Goal: Information Seeking & Learning: Learn about a topic

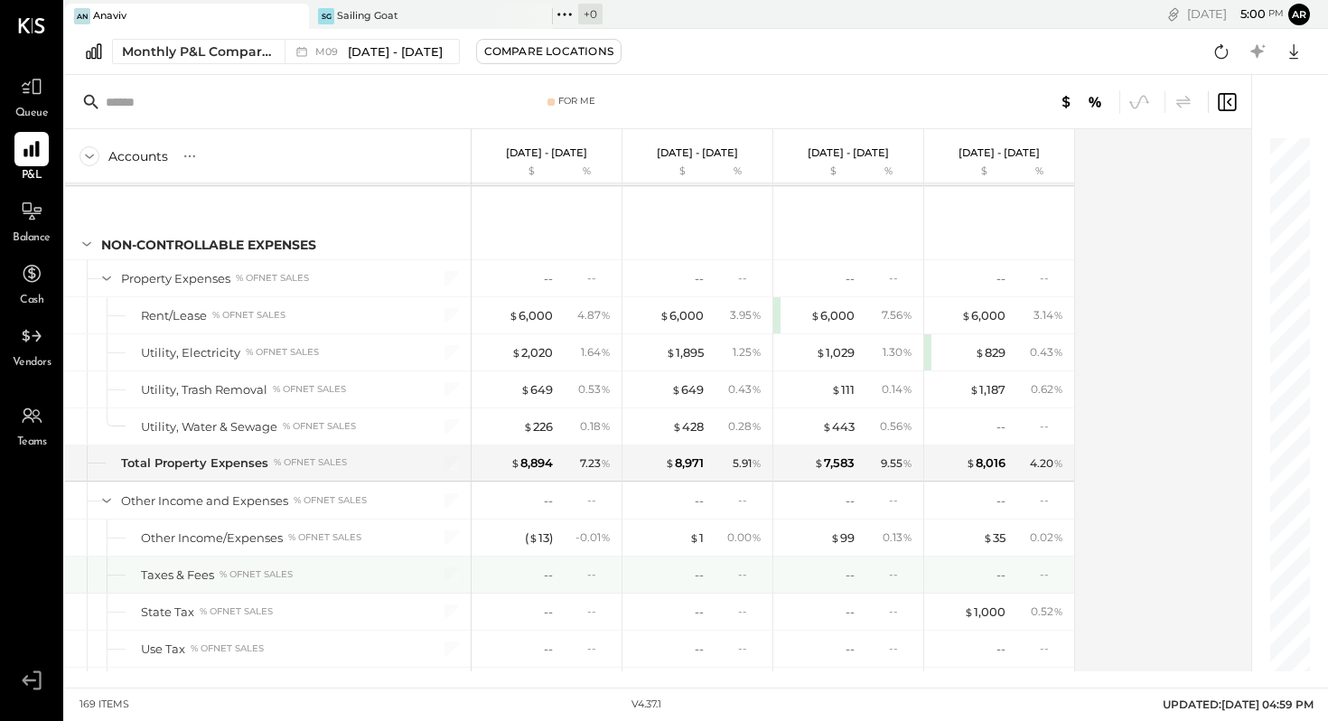
scroll to position [4925, 0]
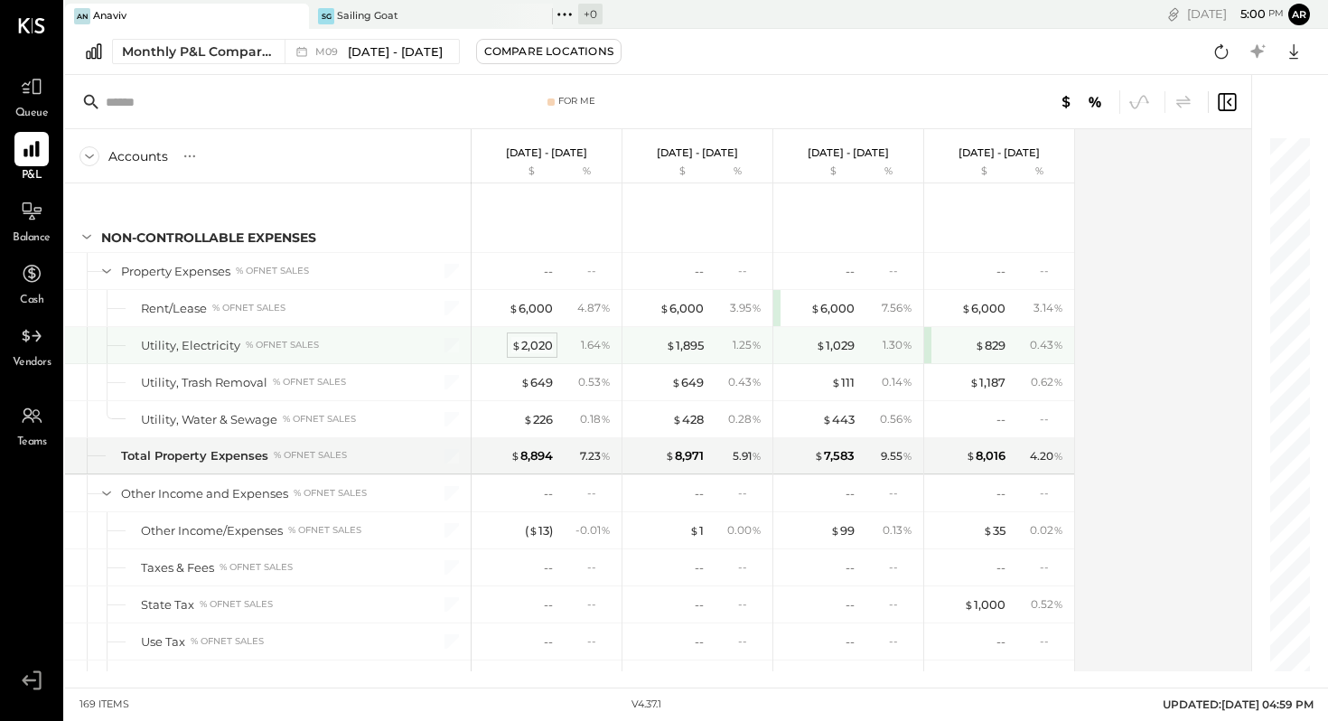
click at [530, 339] on div "$ 2,020" at bounding box center [532, 345] width 42 height 17
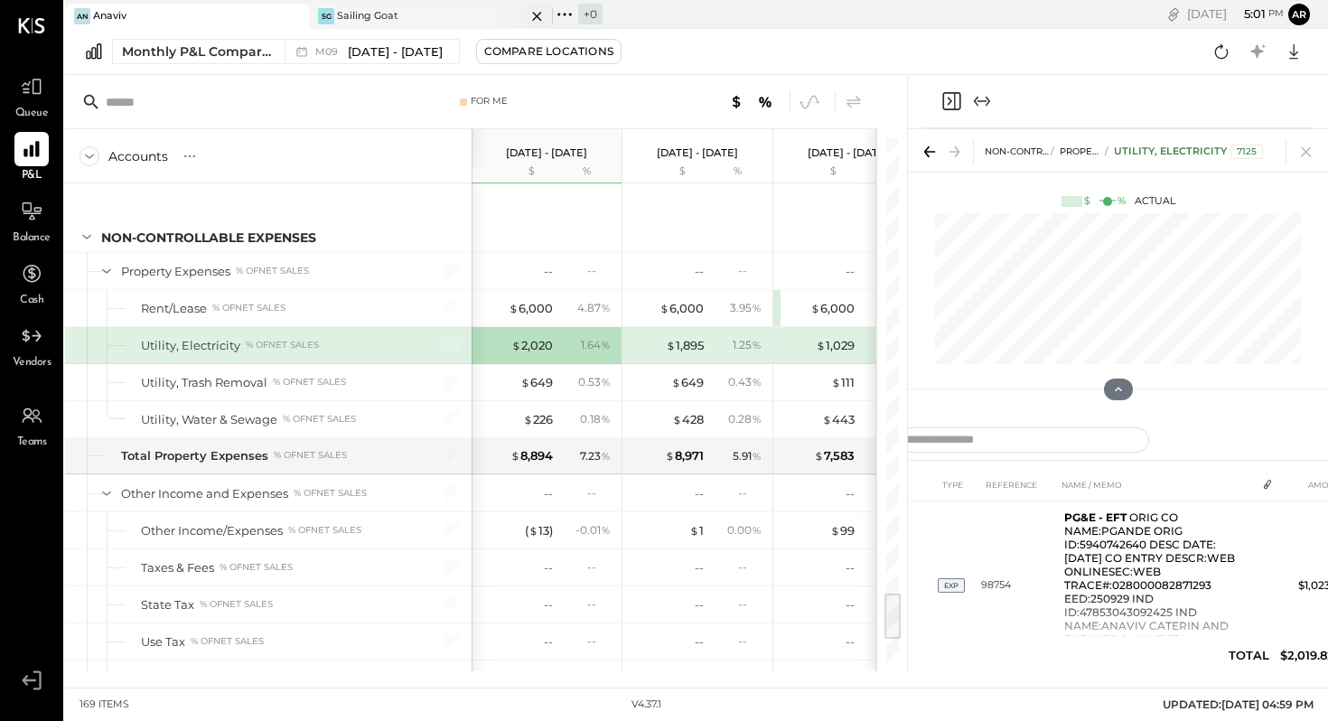
click at [370, 14] on div "Sailing Goat" at bounding box center [367, 16] width 61 height 14
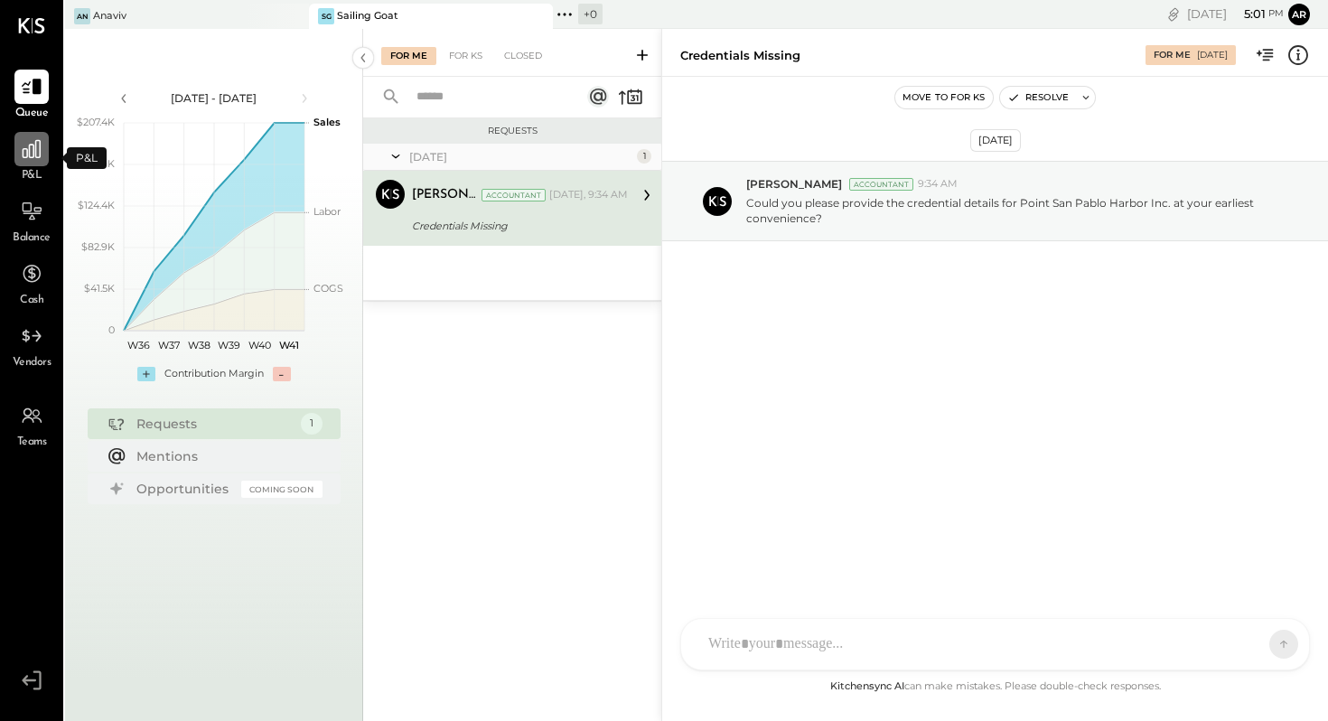
click at [27, 153] on icon at bounding box center [32, 149] width 18 height 18
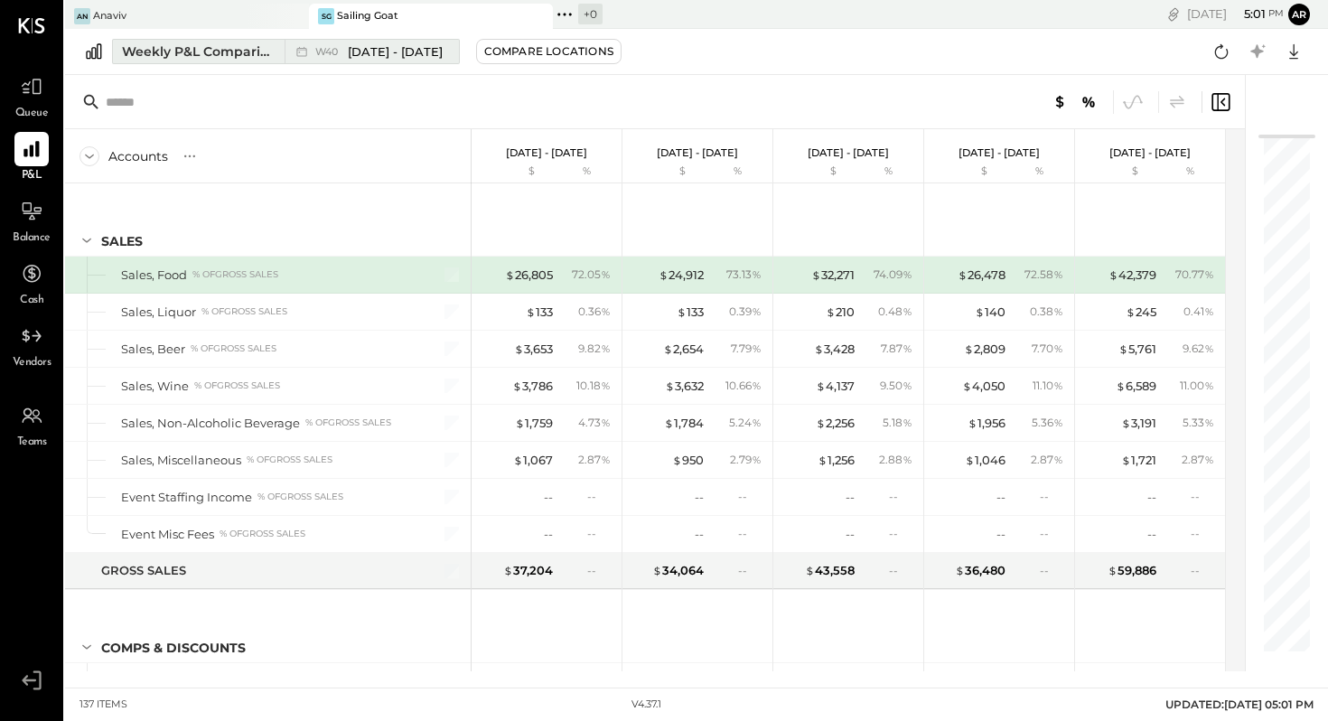
click at [383, 53] on span "[DATE] - [DATE]" at bounding box center [395, 51] width 95 height 17
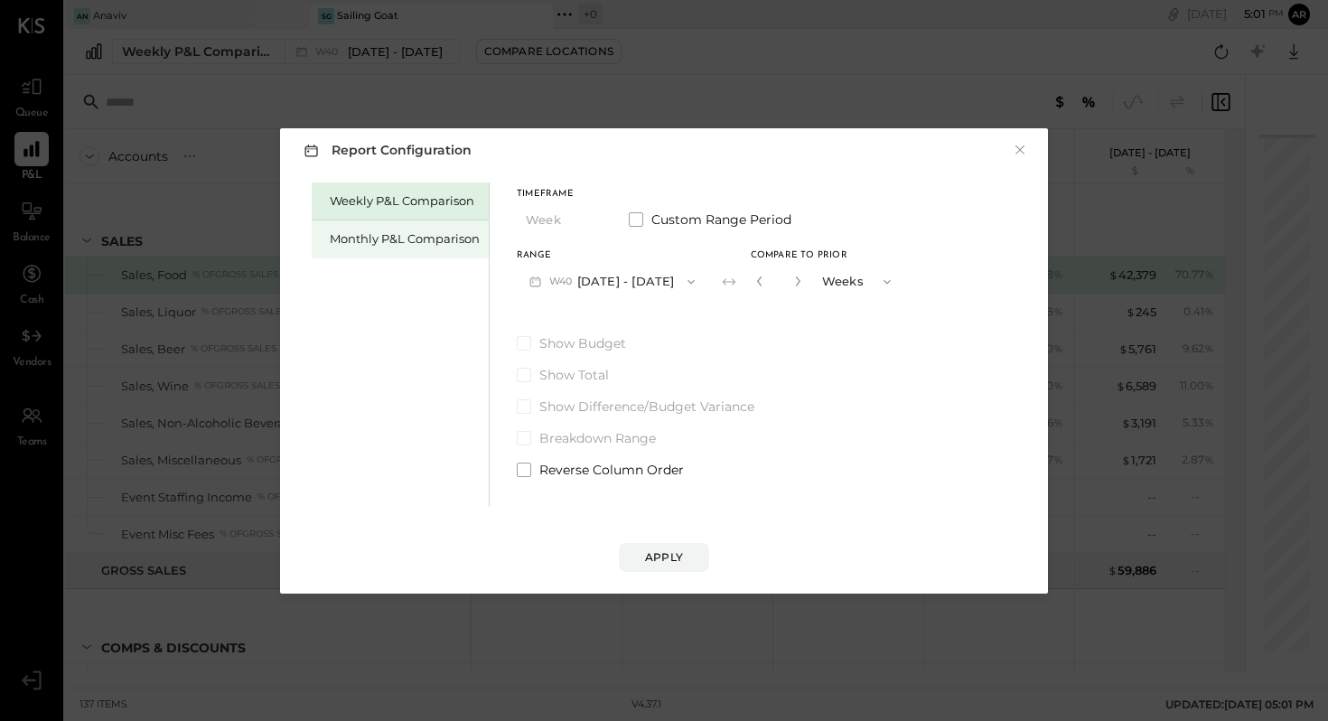
click at [390, 236] on div "Monthly P&L Comparison" at bounding box center [405, 238] width 150 height 17
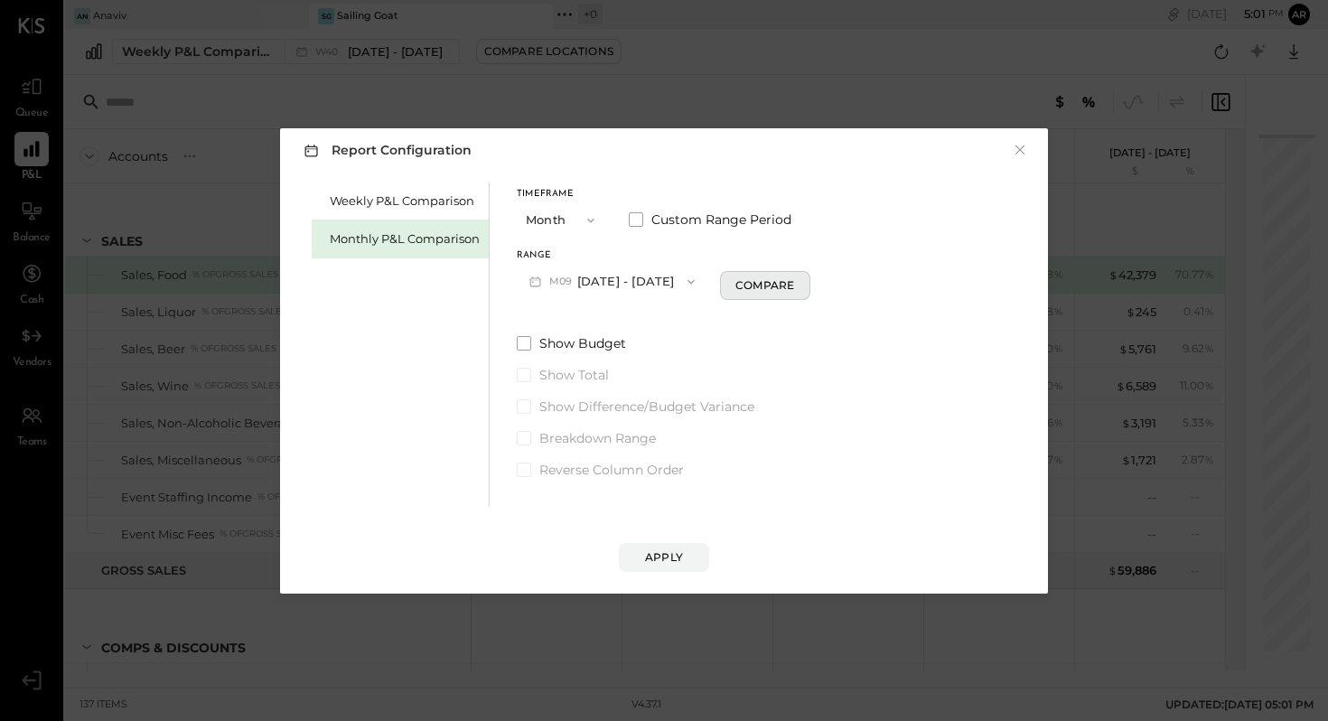
click at [776, 288] on div "Compare" at bounding box center [764, 284] width 59 height 15
click at [795, 282] on icon "button" at bounding box center [797, 281] width 5 height 10
type input "*"
click at [659, 556] on div "Apply" at bounding box center [664, 556] width 38 height 15
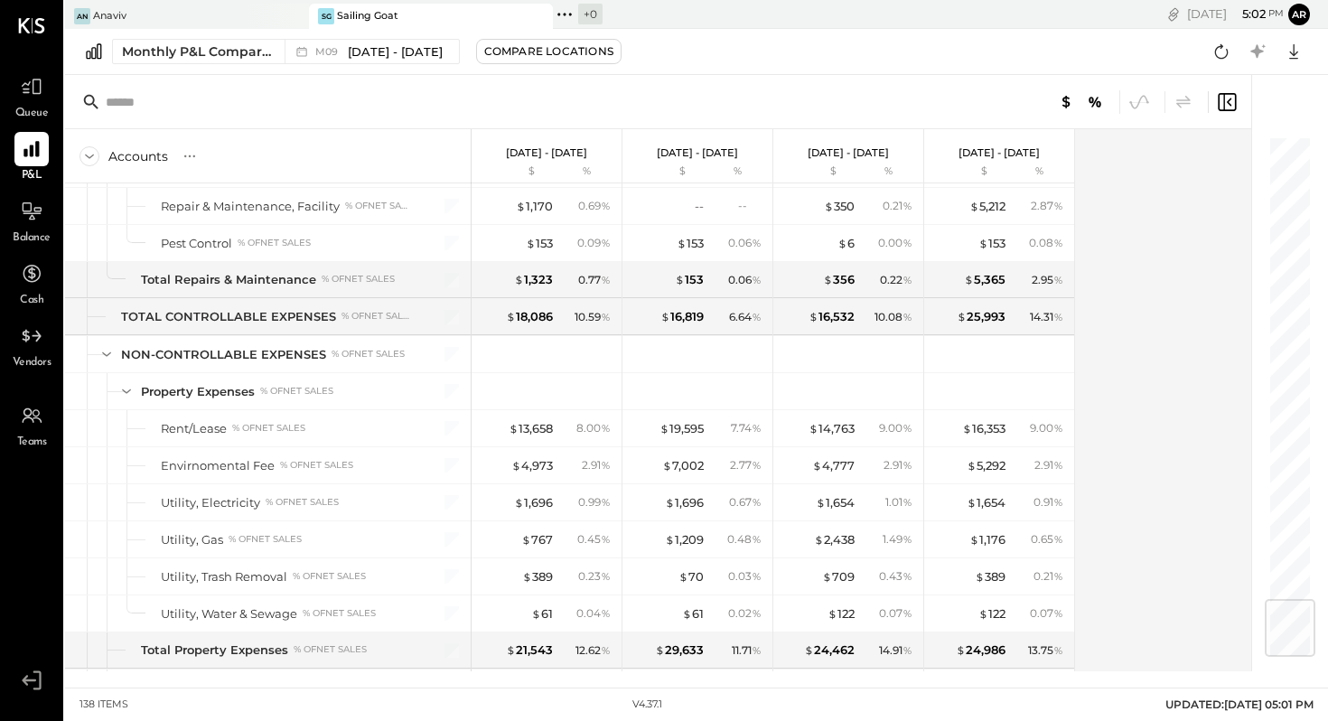
scroll to position [3886, 0]
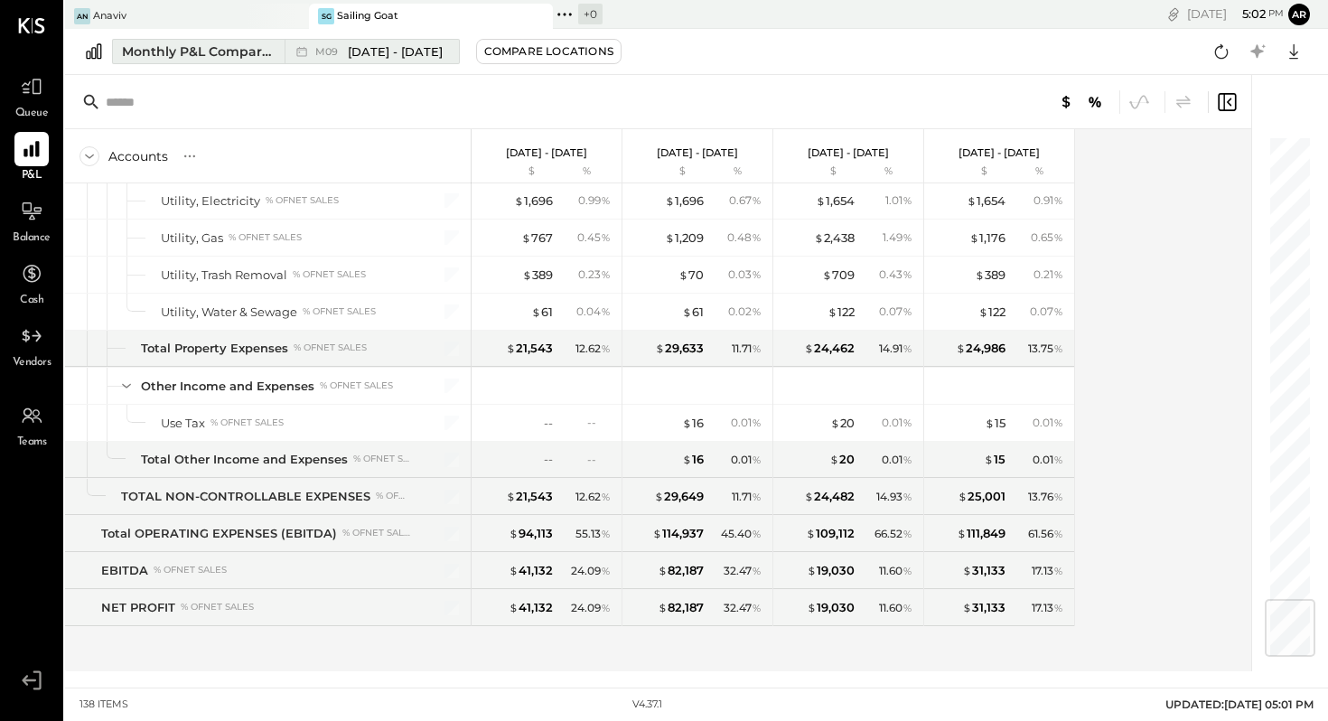
click at [215, 47] on div "Monthly P&L Comparison" at bounding box center [198, 51] width 152 height 18
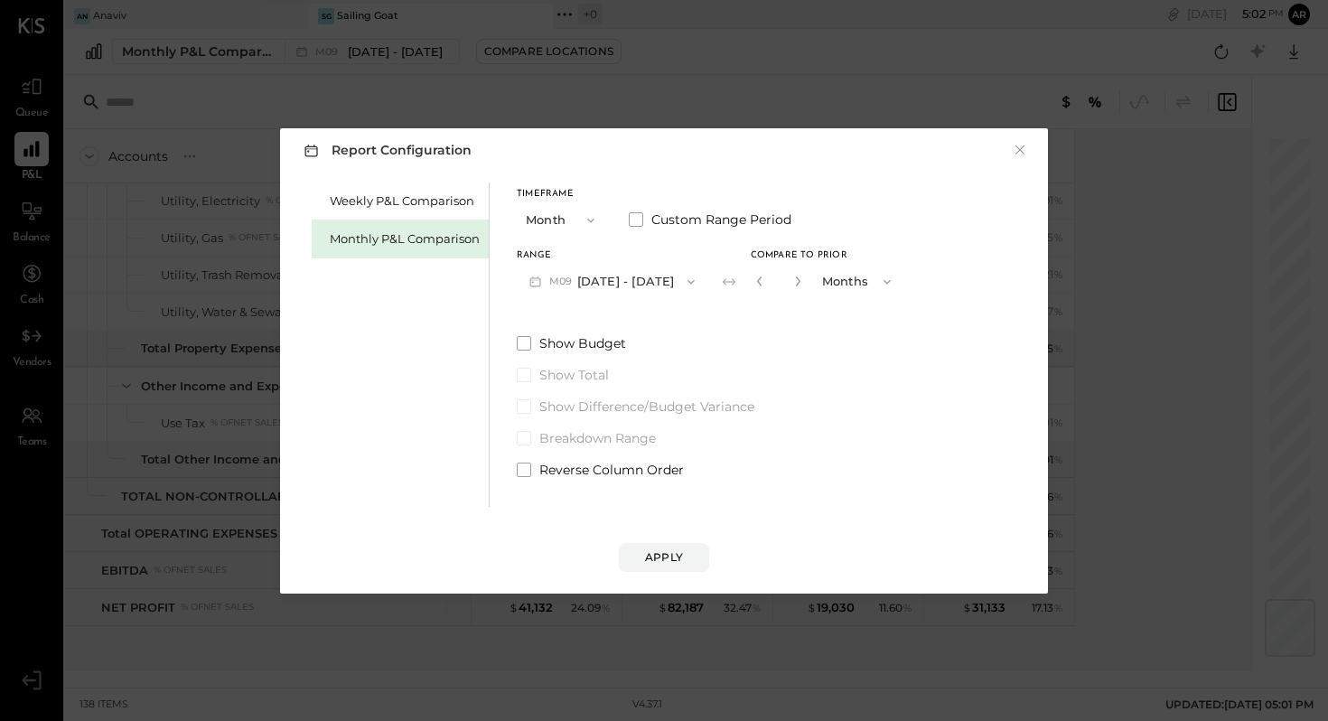
click at [591, 216] on icon "button" at bounding box center [591, 220] width 14 height 14
click at [550, 285] on div "YTD" at bounding box center [562, 284] width 89 height 33
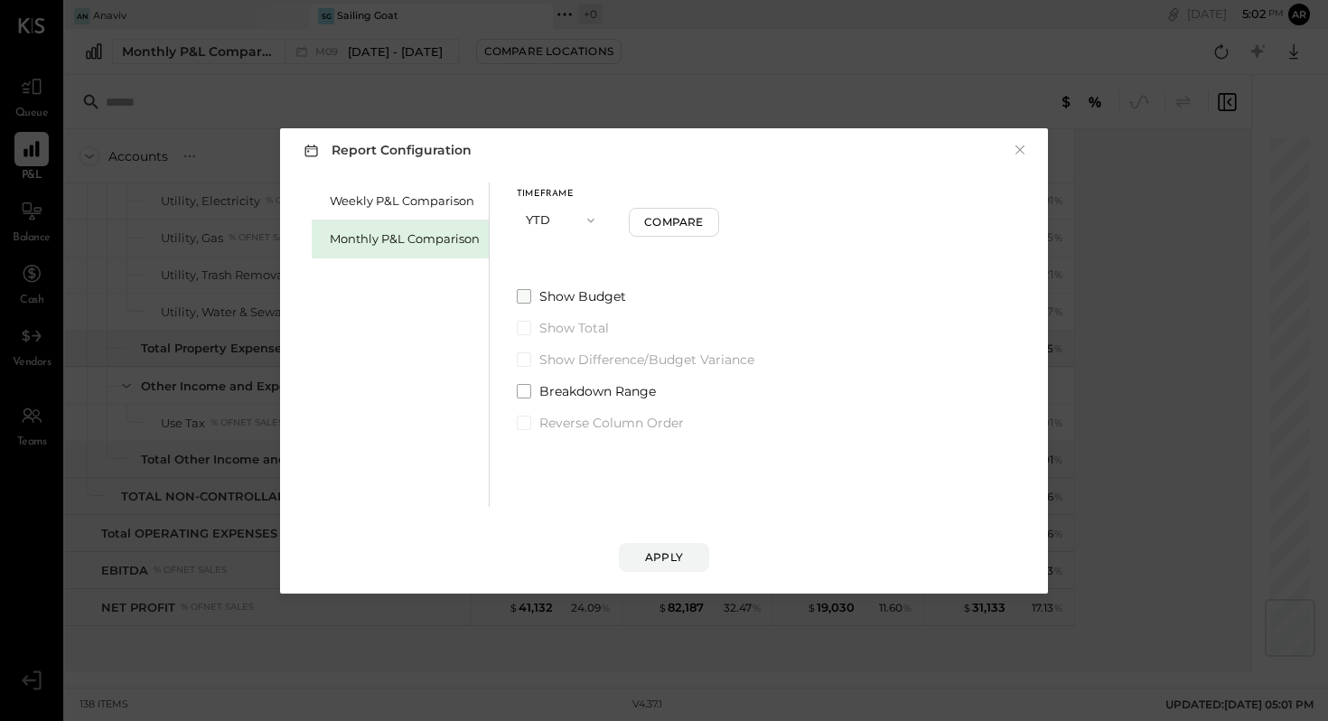
click at [526, 295] on span at bounding box center [524, 296] width 14 height 14
click at [676, 553] on div "Apply" at bounding box center [664, 556] width 38 height 15
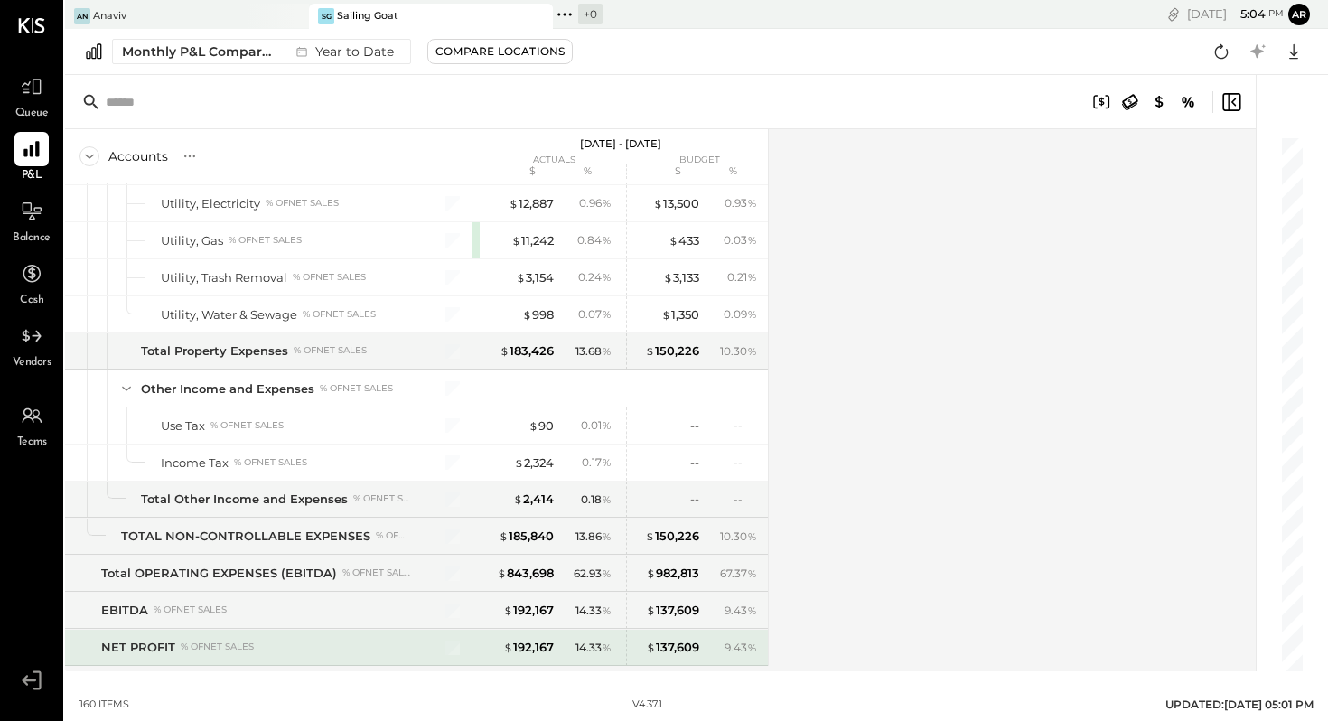
scroll to position [4701, 0]
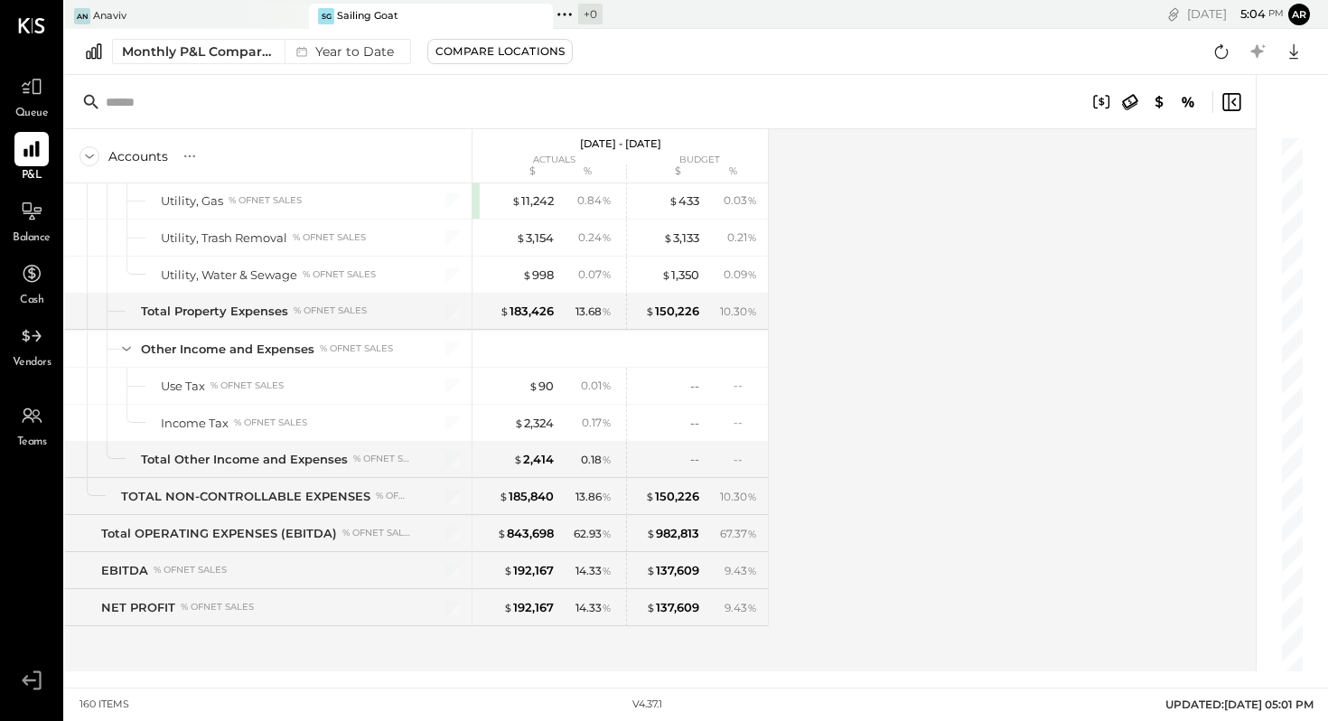
click at [444, 18] on div "SG Sailing Goat" at bounding box center [417, 16] width 217 height 16
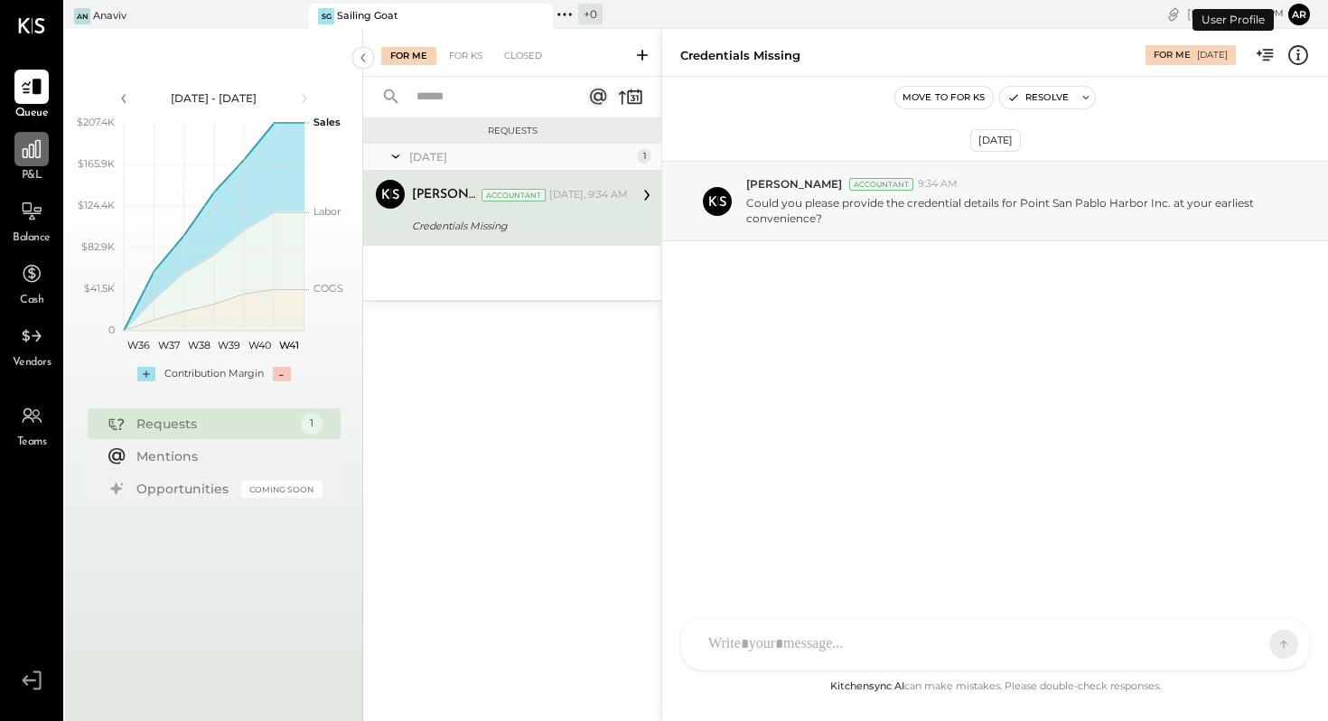
click at [25, 153] on icon at bounding box center [31, 148] width 23 height 23
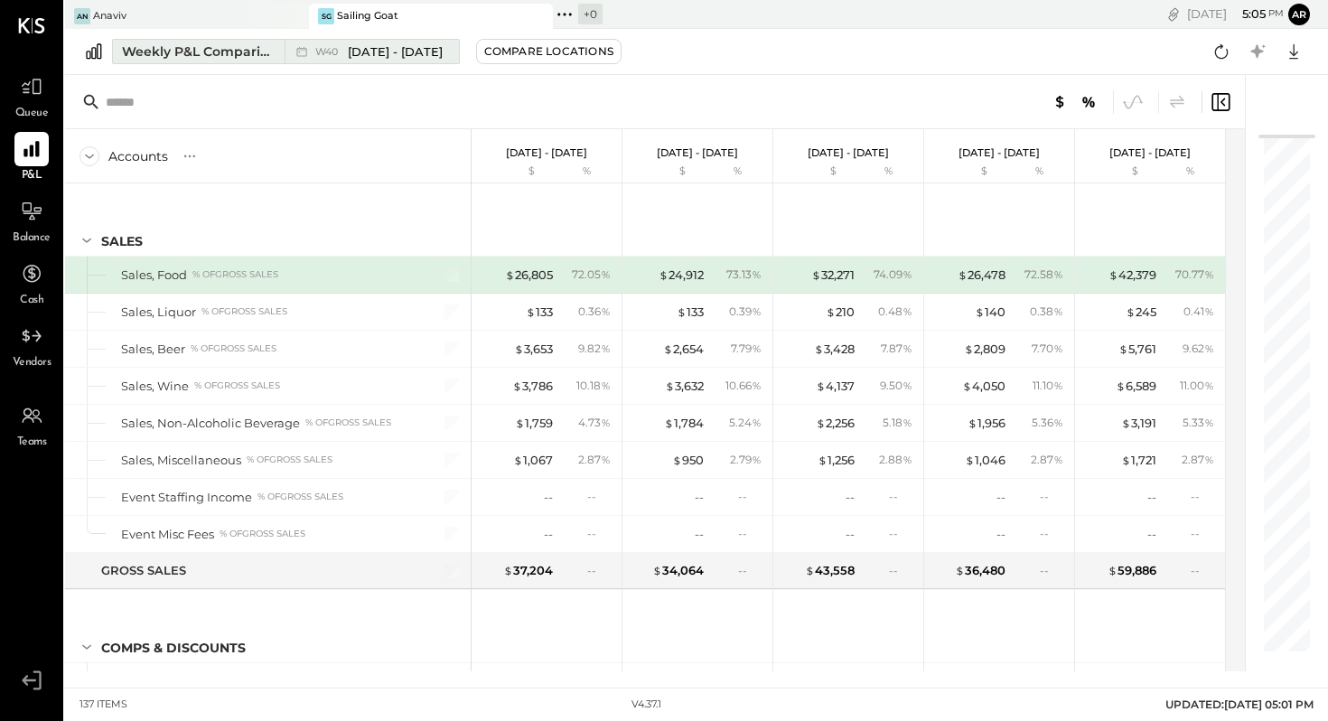
click at [412, 51] on span "[DATE] - [DATE]" at bounding box center [395, 51] width 95 height 17
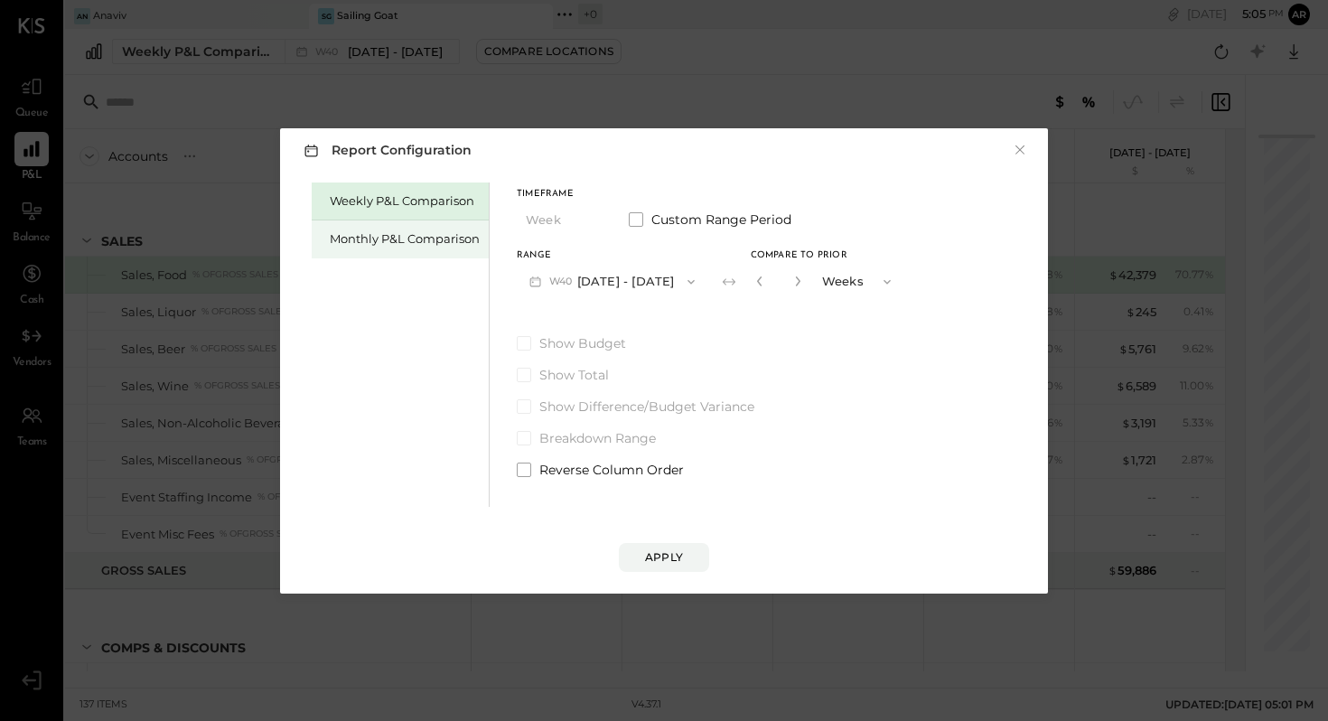
click at [455, 237] on div "Monthly P&L Comparison" at bounding box center [405, 238] width 150 height 17
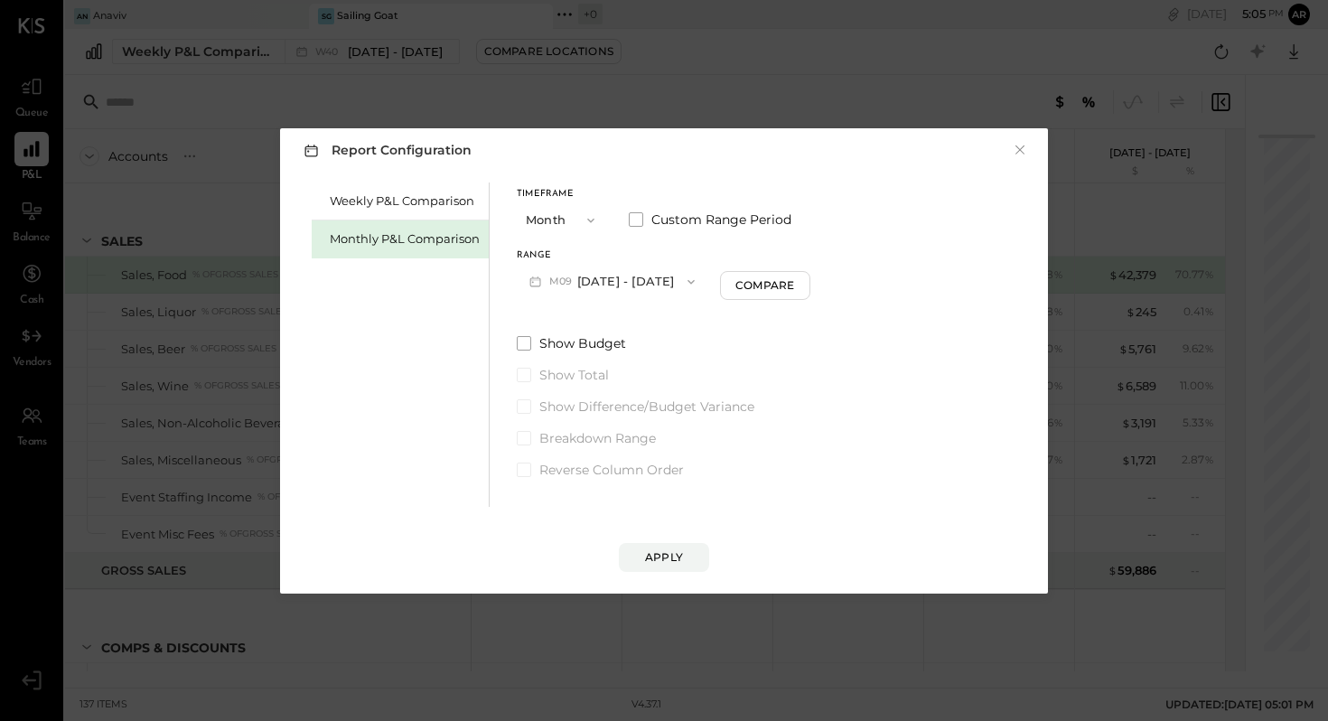
click at [648, 281] on button "M09 [DATE] - [DATE]" at bounding box center [612, 281] width 191 height 33
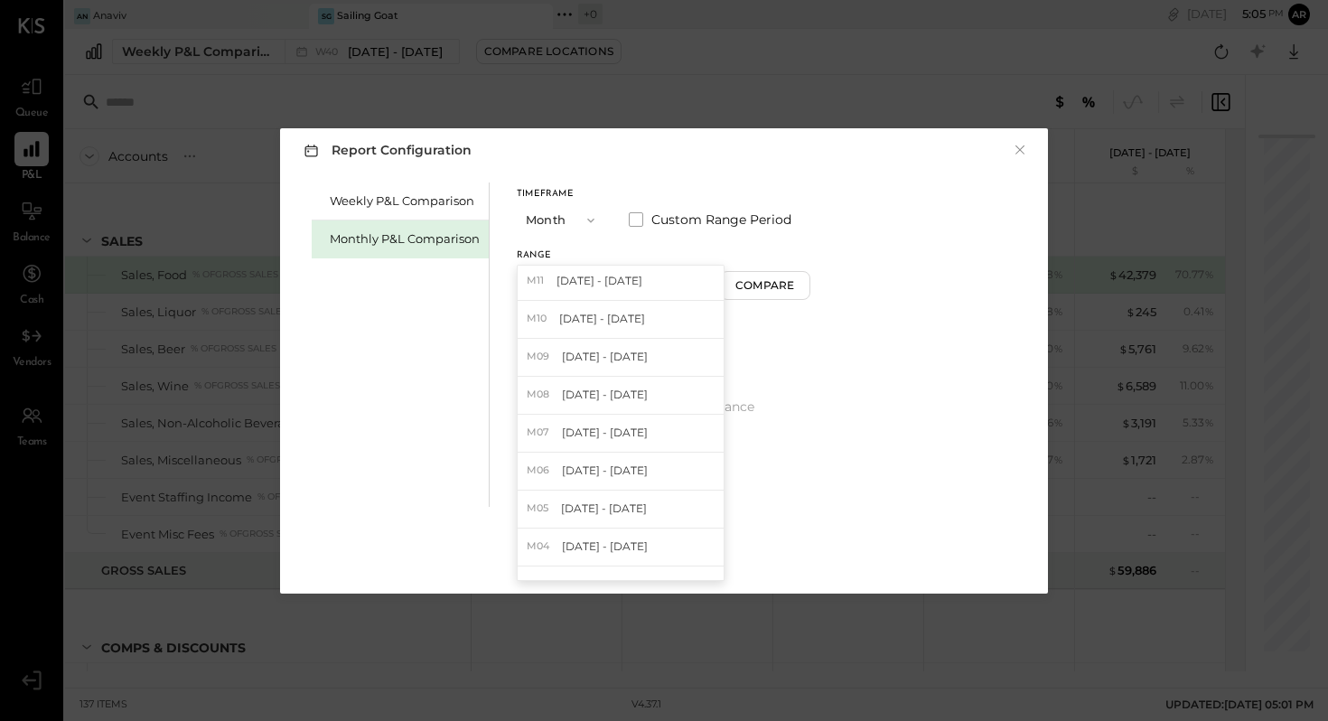
scroll to position [388, 0]
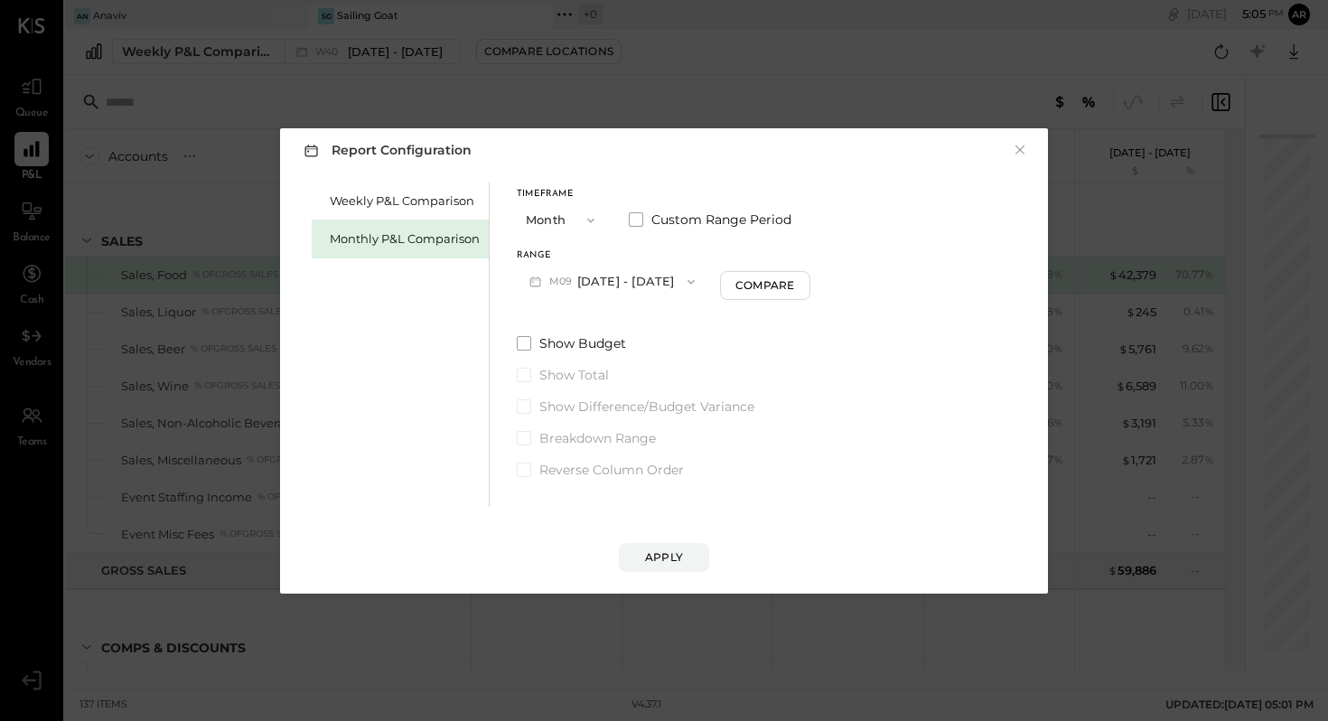
click at [902, 369] on div "Weekly P&L Comparison Monthly P&L Comparison Timeframe Month Custom Range Perio…" at bounding box center [664, 342] width 732 height 329
click at [556, 219] on button "Month" at bounding box center [562, 219] width 90 height 33
click at [550, 319] on span "Year" at bounding box center [543, 317] width 24 height 12
click at [695, 282] on icon "button" at bounding box center [690, 281] width 7 height 5
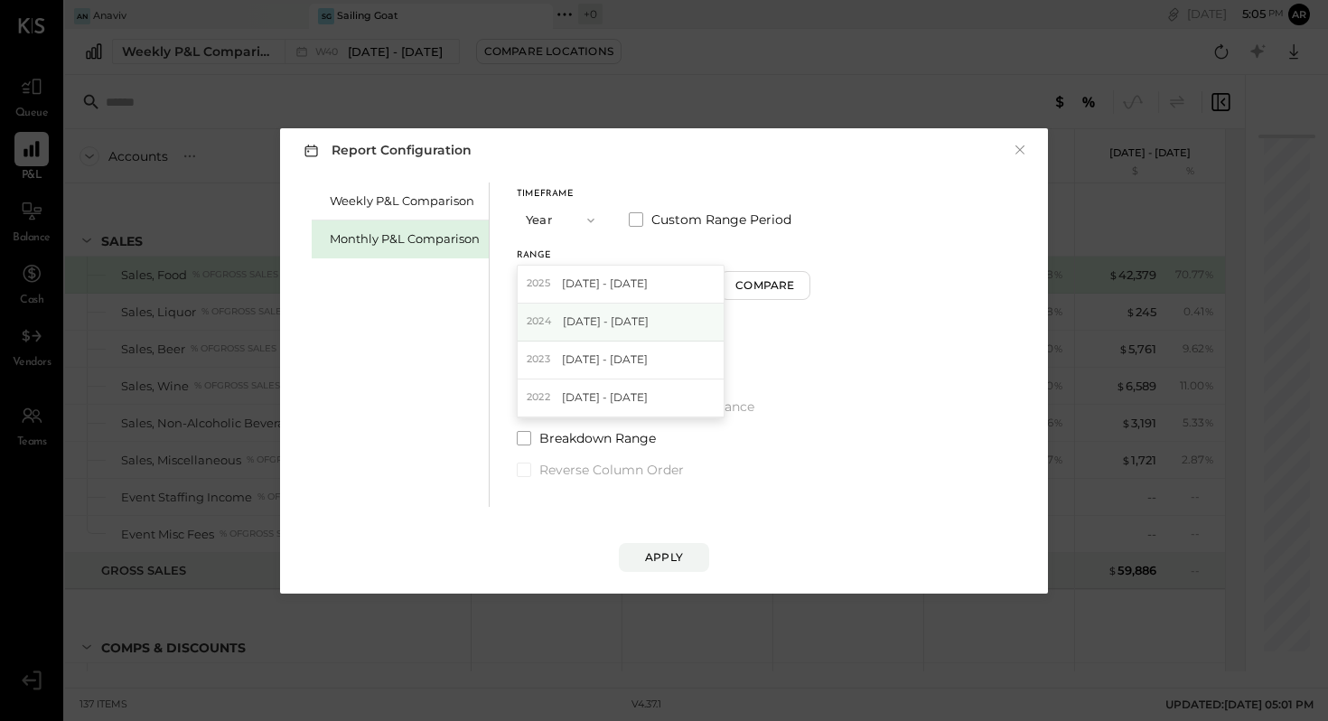
click at [649, 325] on span "[DATE] - [DATE]" at bounding box center [606, 320] width 86 height 15
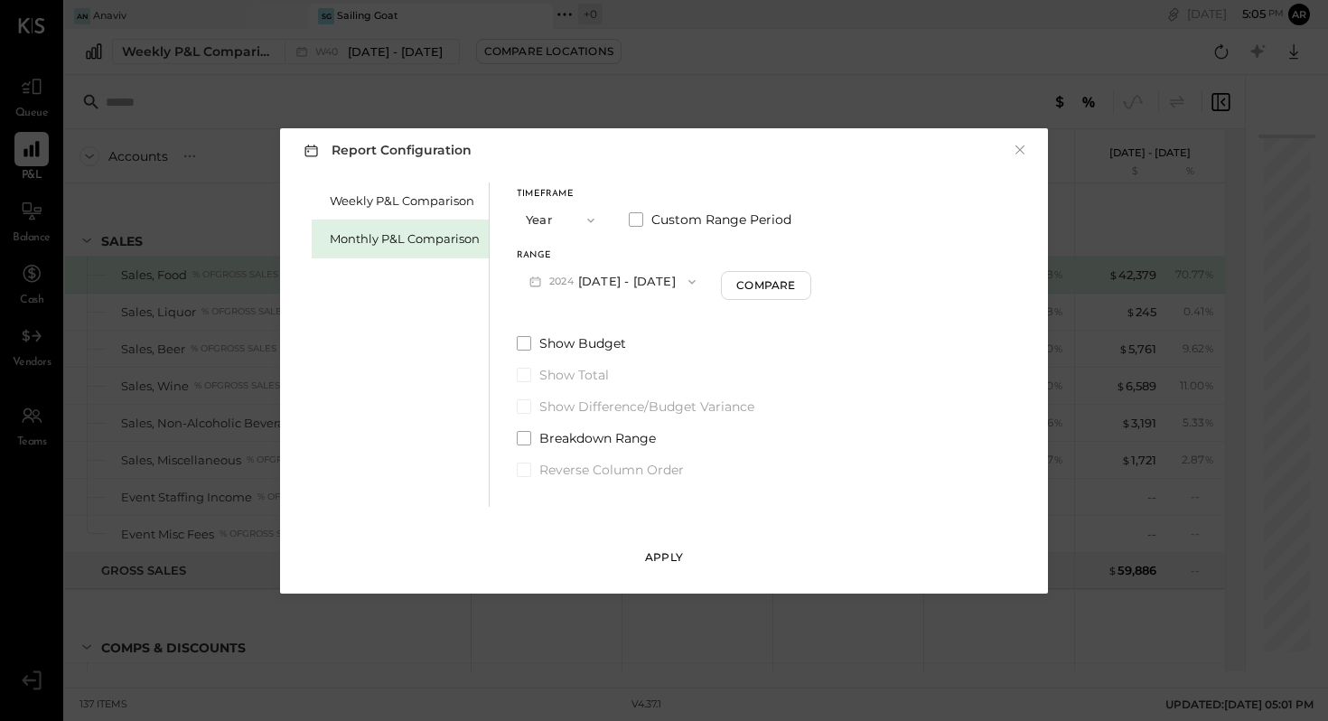
click at [669, 556] on div "Apply" at bounding box center [664, 556] width 38 height 15
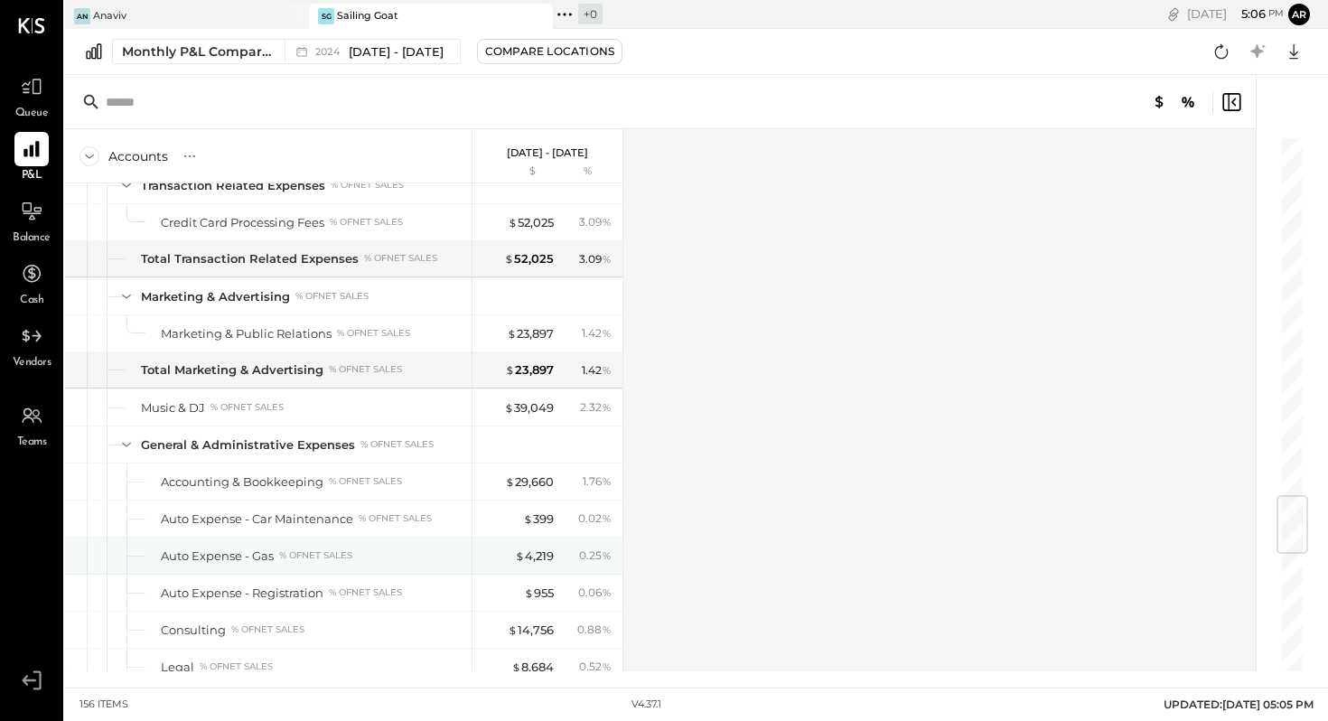
scroll to position [3027, 0]
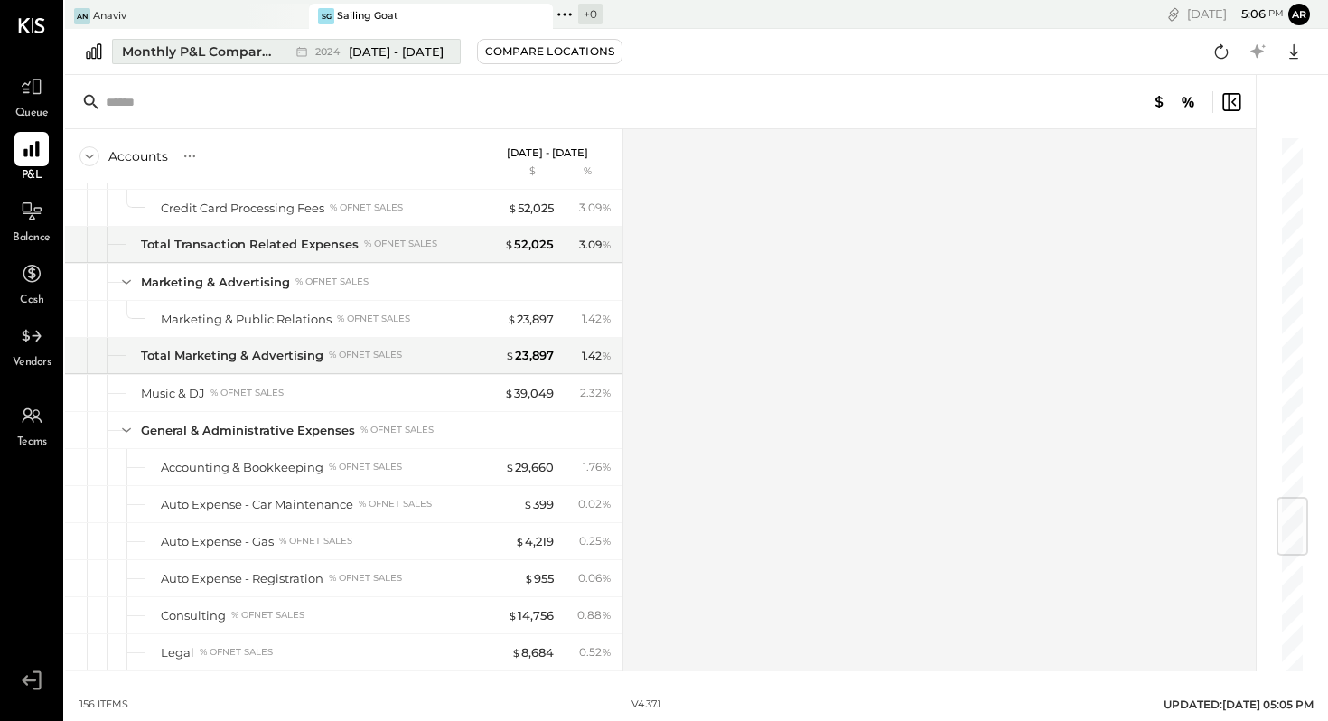
click at [398, 55] on span "[DATE] - [DATE]" at bounding box center [396, 51] width 95 height 17
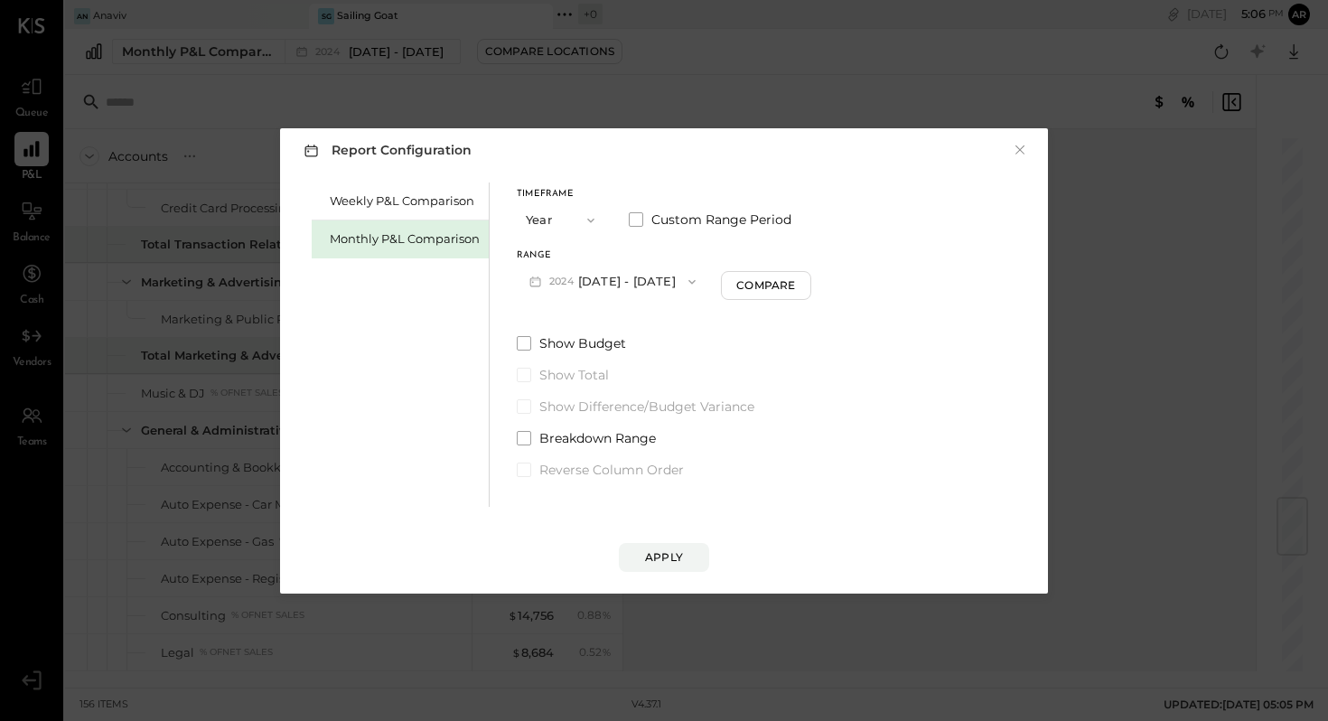
click at [605, 279] on button "[DATE] - [DATE]" at bounding box center [613, 281] width 192 height 33
click at [591, 220] on icon "button" at bounding box center [590, 220] width 7 height 5
click at [560, 221] on span "Month" at bounding box center [549, 220] width 36 height 12
click at [649, 279] on button "M09 [DATE] - [DATE]" at bounding box center [612, 281] width 191 height 33
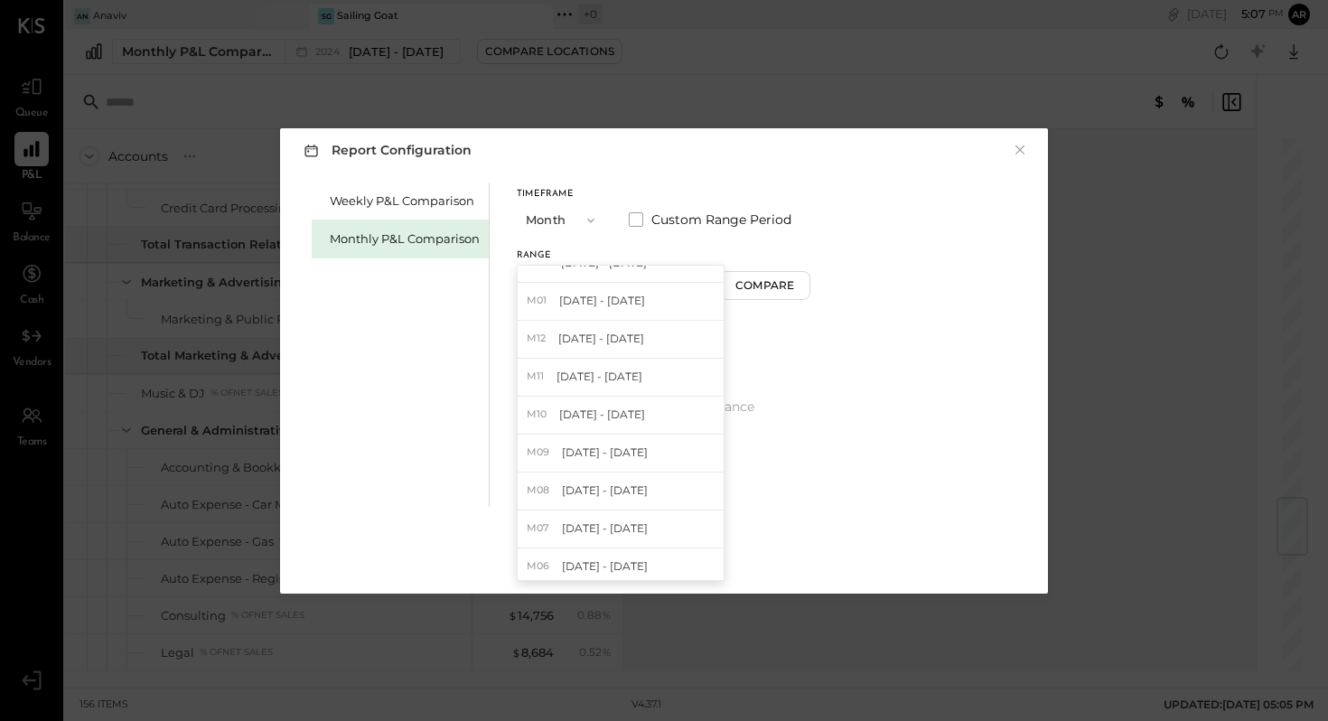
scroll to position [293, 0]
click at [619, 407] on span "[DATE] - [DATE]" at bounding box center [602, 407] width 86 height 15
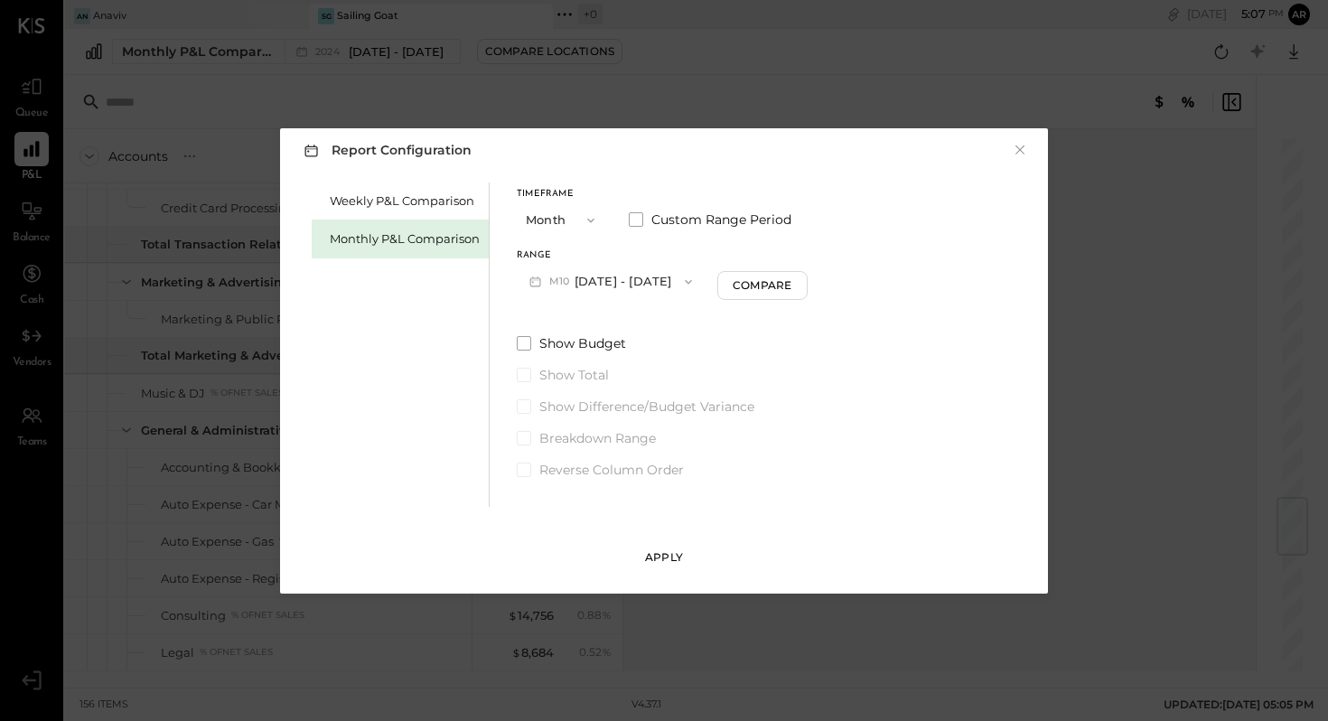
click at [672, 556] on div "Apply" at bounding box center [664, 556] width 38 height 15
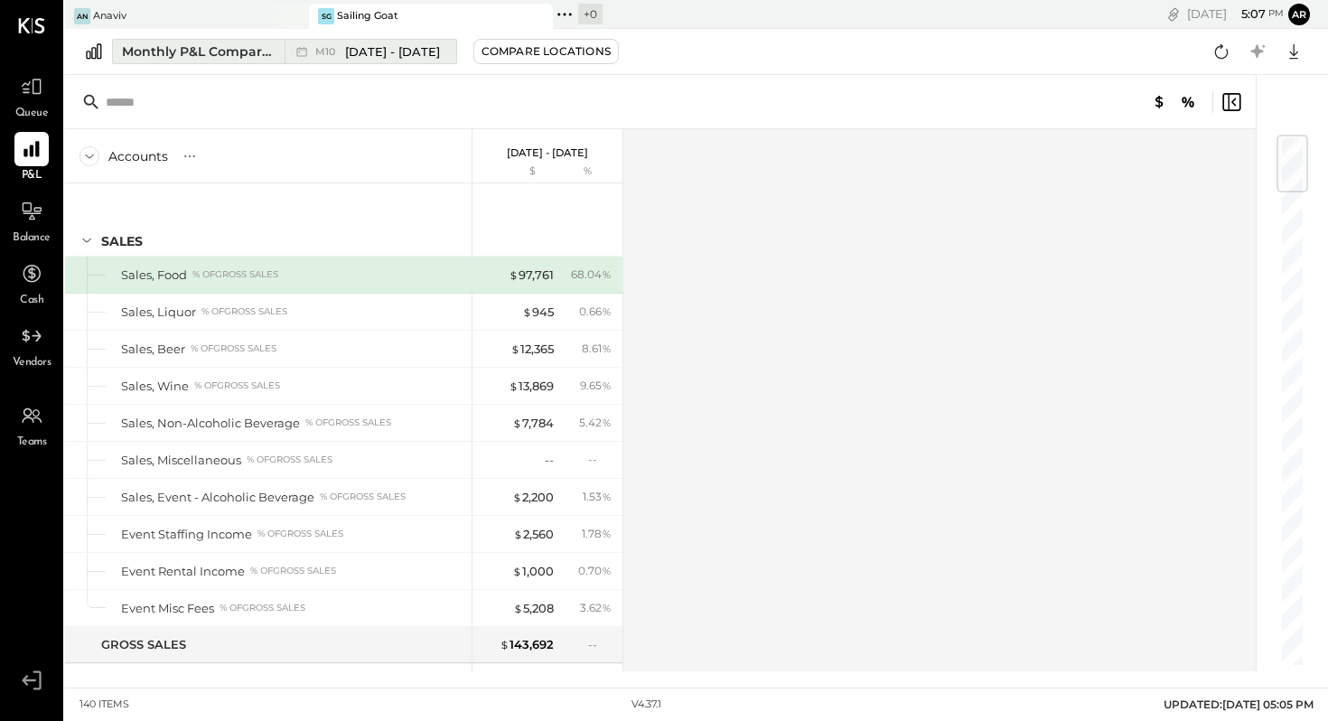
click at [373, 52] on span "[DATE] - [DATE]" at bounding box center [392, 51] width 95 height 17
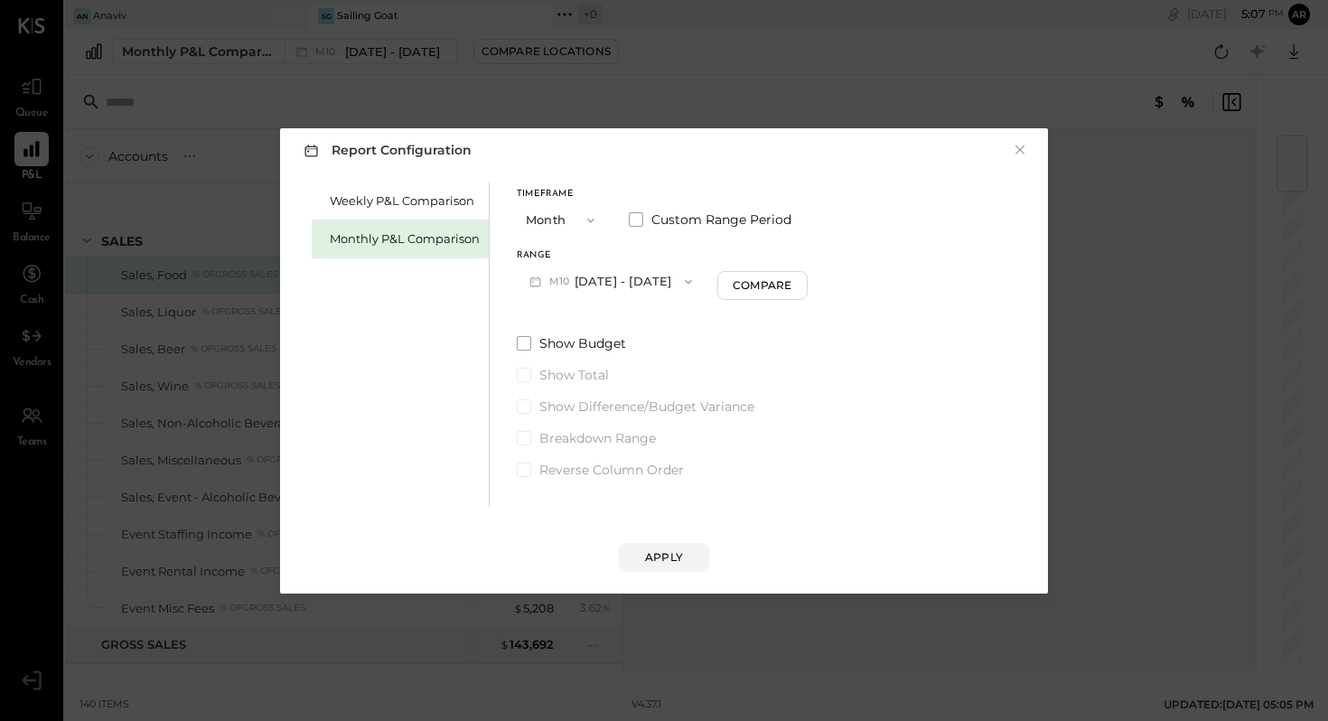
click at [685, 282] on icon "button" at bounding box center [688, 281] width 7 height 5
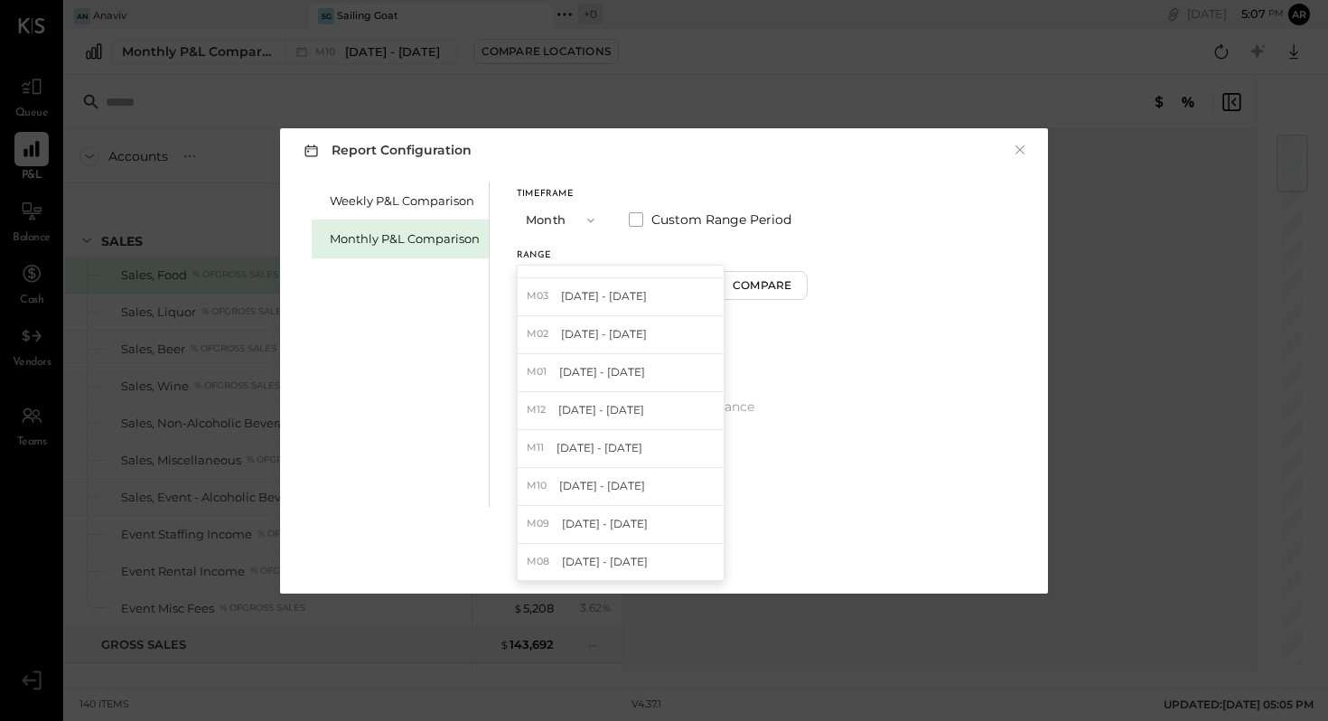
scroll to position [224, 0]
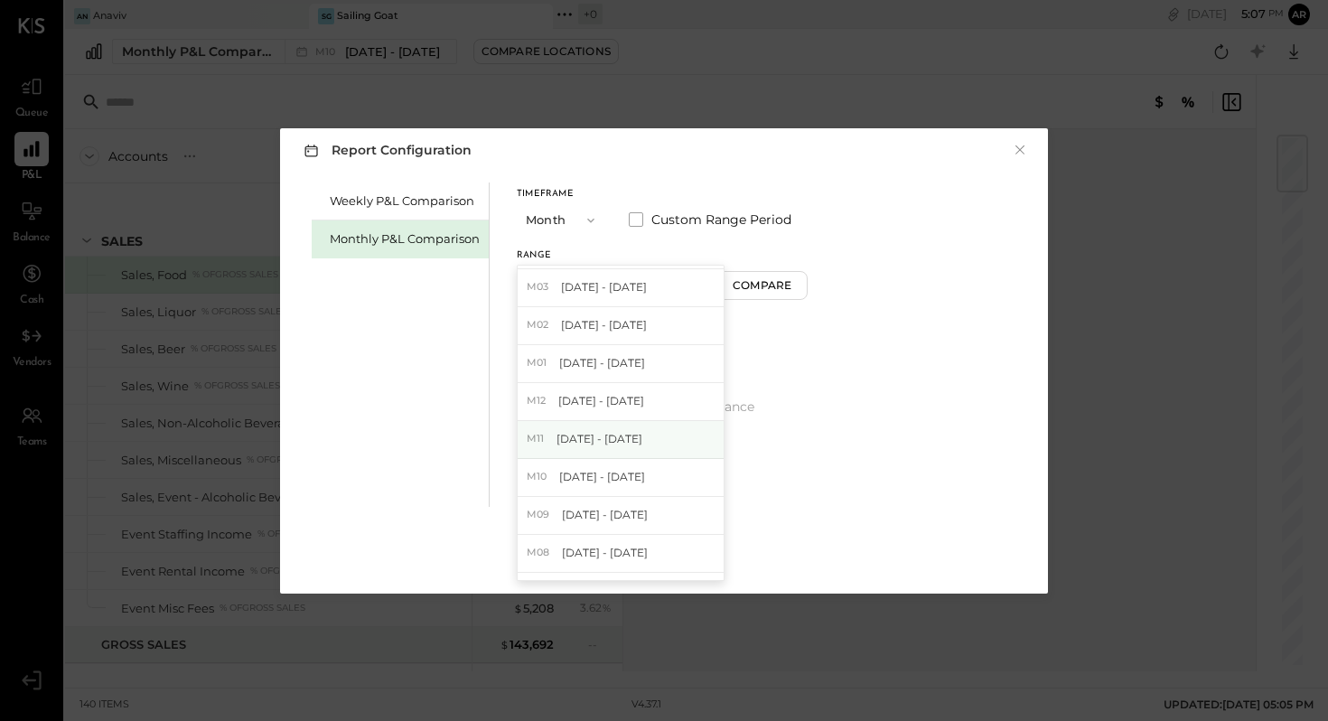
click at [610, 433] on span "[DATE] - [DATE]" at bounding box center [599, 438] width 86 height 15
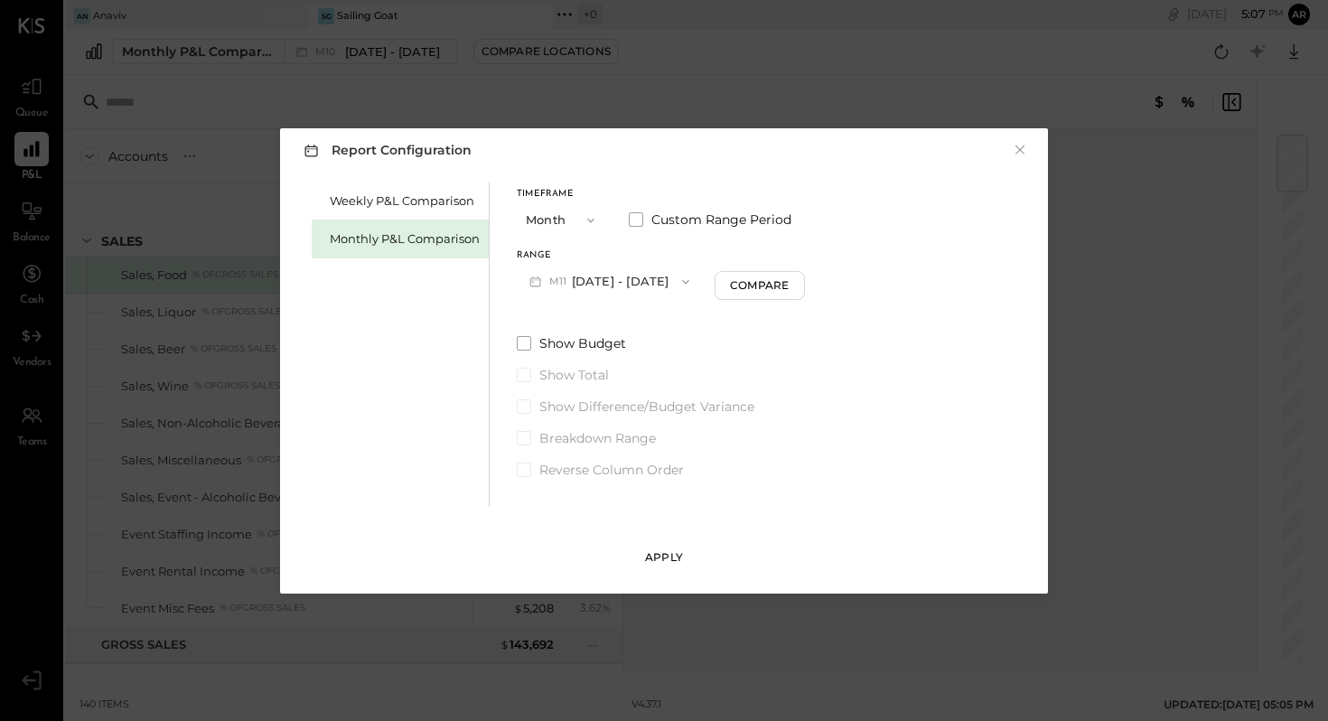
click at [664, 558] on div "Apply" at bounding box center [664, 556] width 38 height 15
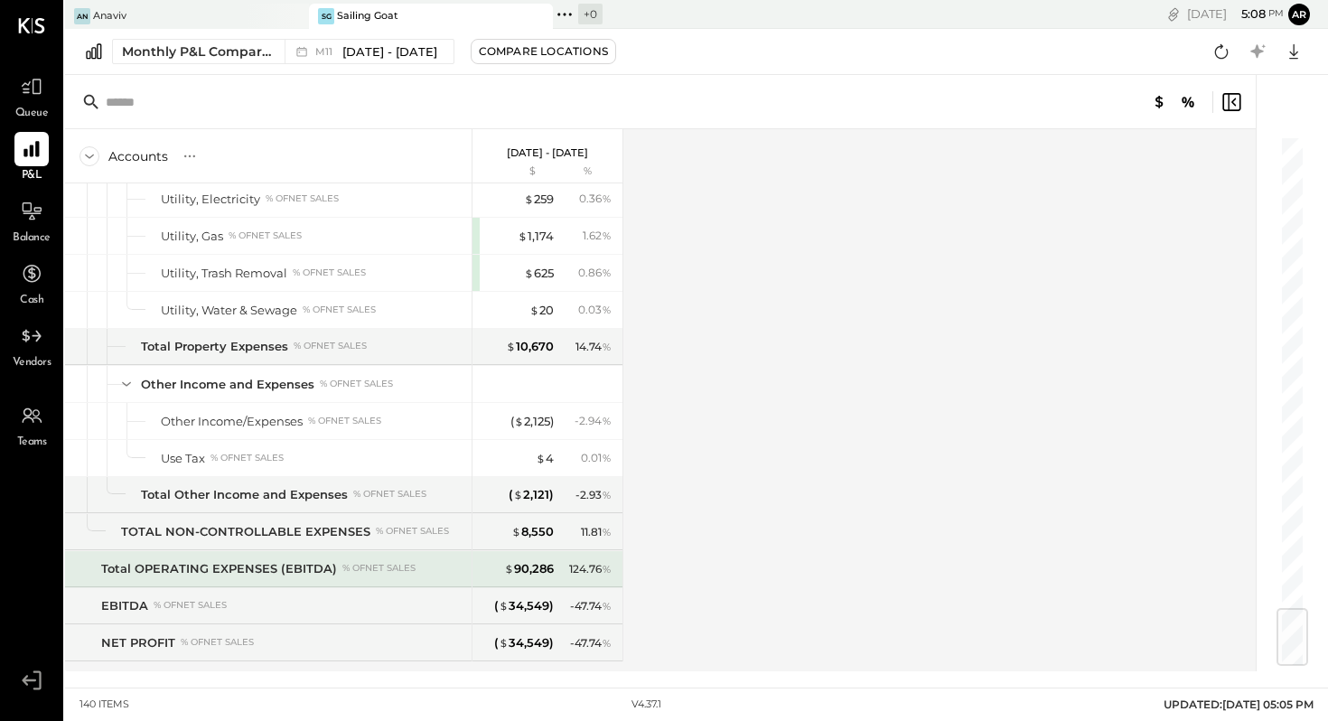
scroll to position [3960, 0]
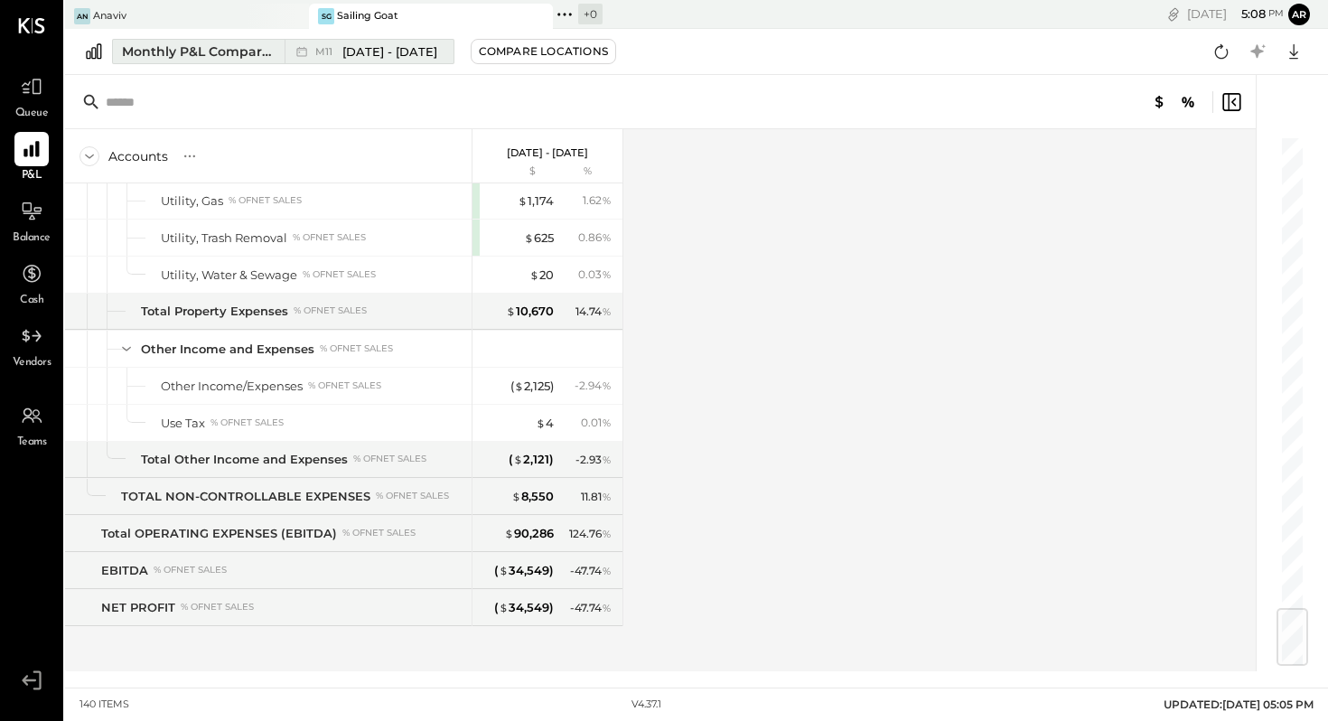
click at [364, 47] on span "[DATE] - [DATE]" at bounding box center [389, 51] width 95 height 17
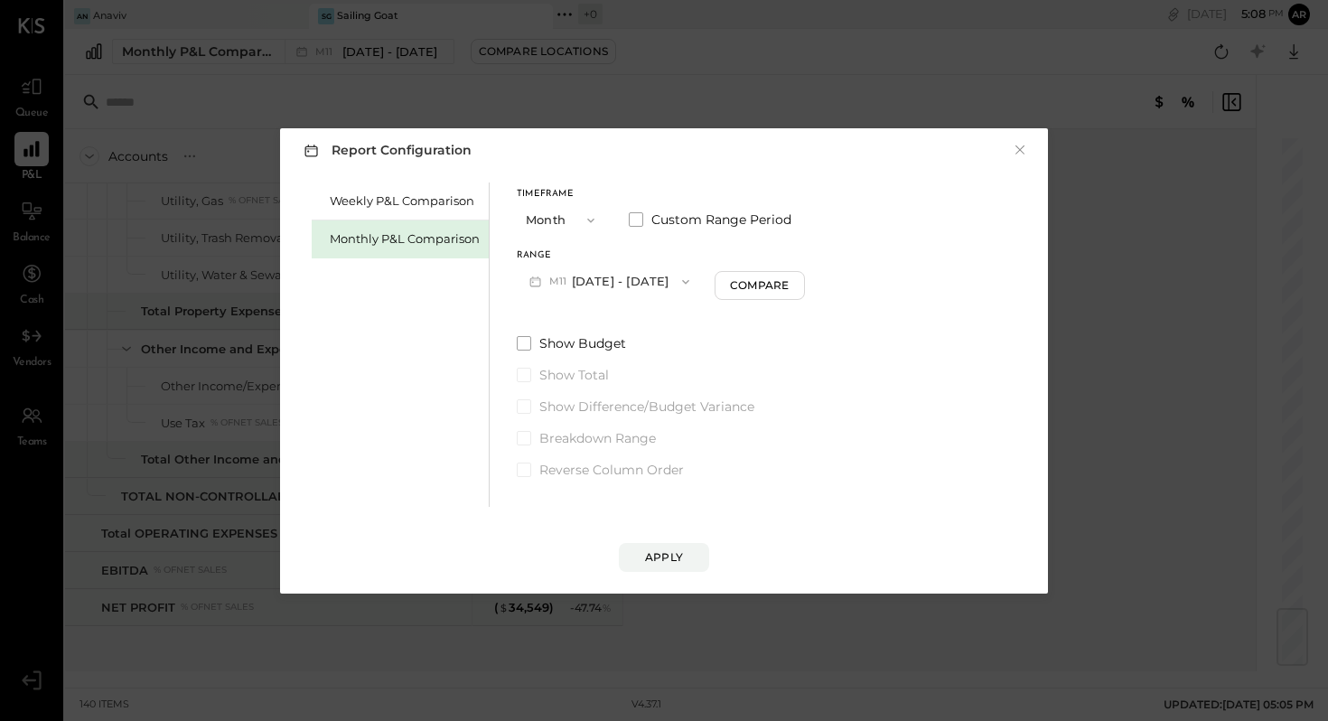
click at [622, 282] on button "M11 [DATE] - [DATE]" at bounding box center [609, 281] width 185 height 33
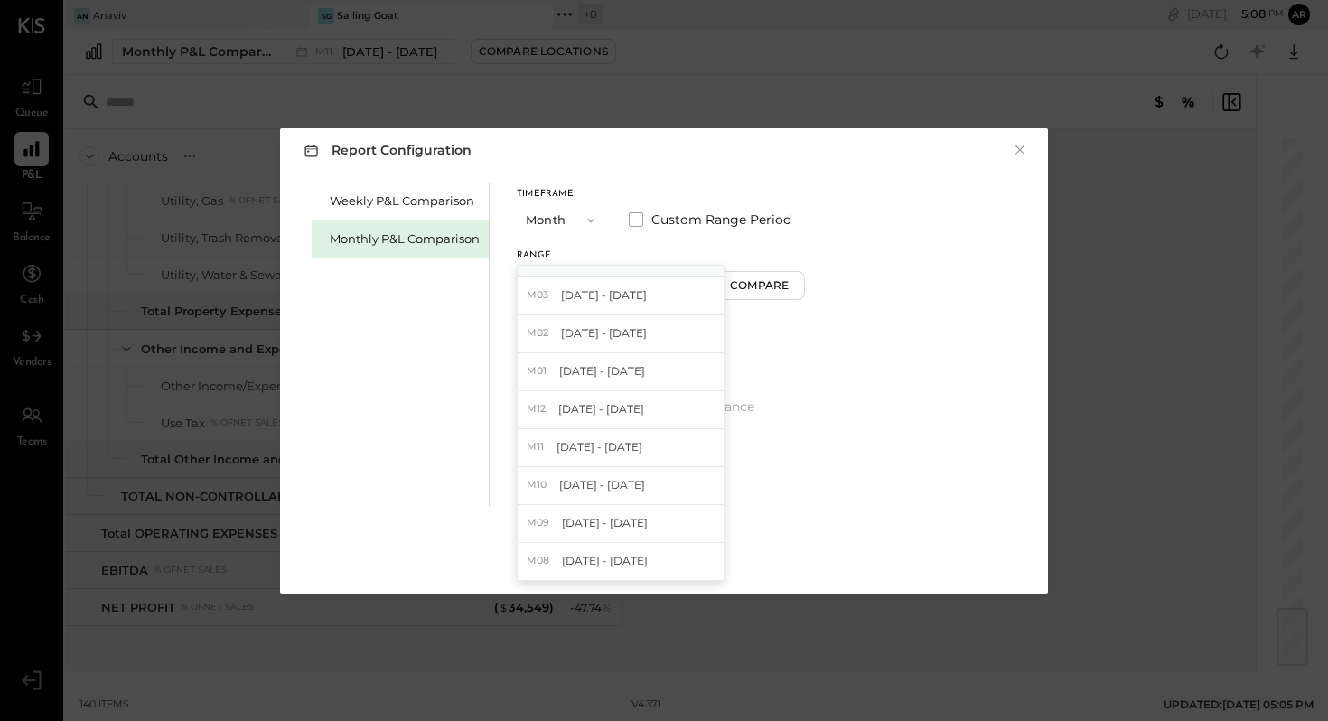
scroll to position [214, 0]
click at [603, 407] on span "[DATE] - [DATE]" at bounding box center [601, 410] width 86 height 15
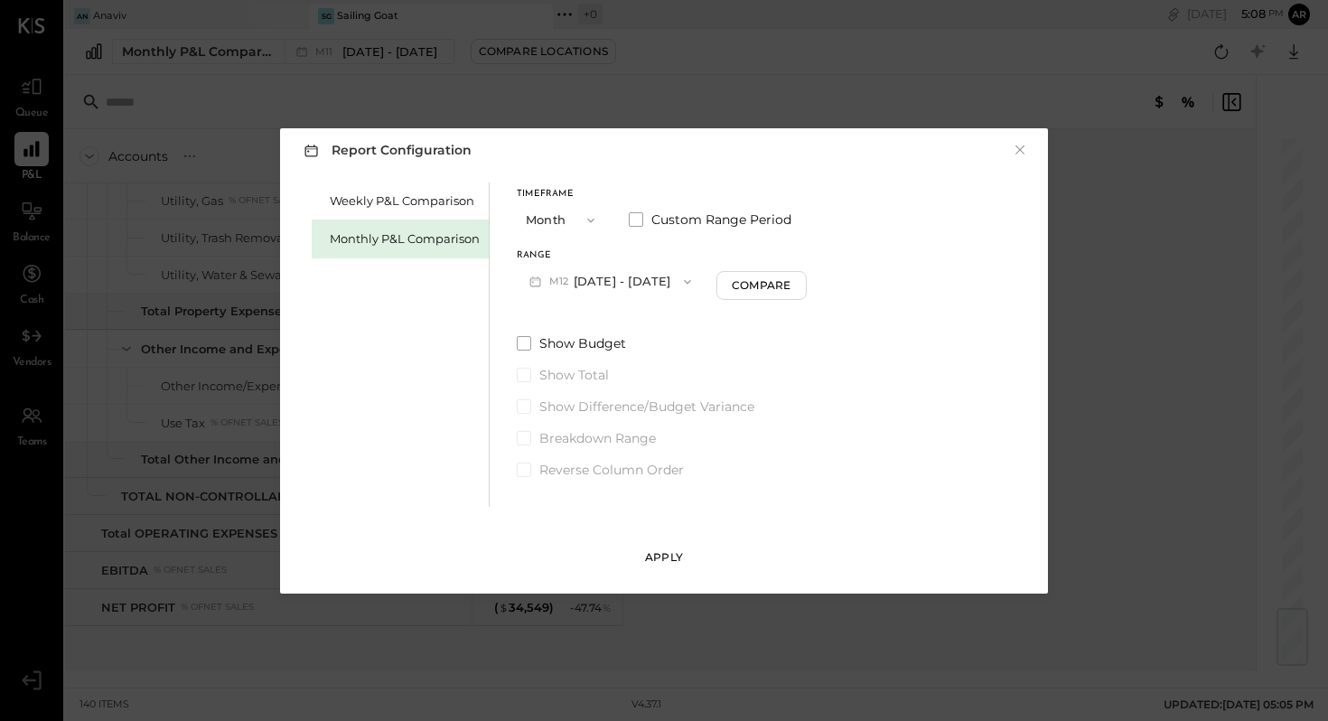
click at [660, 551] on div "Apply" at bounding box center [664, 556] width 38 height 15
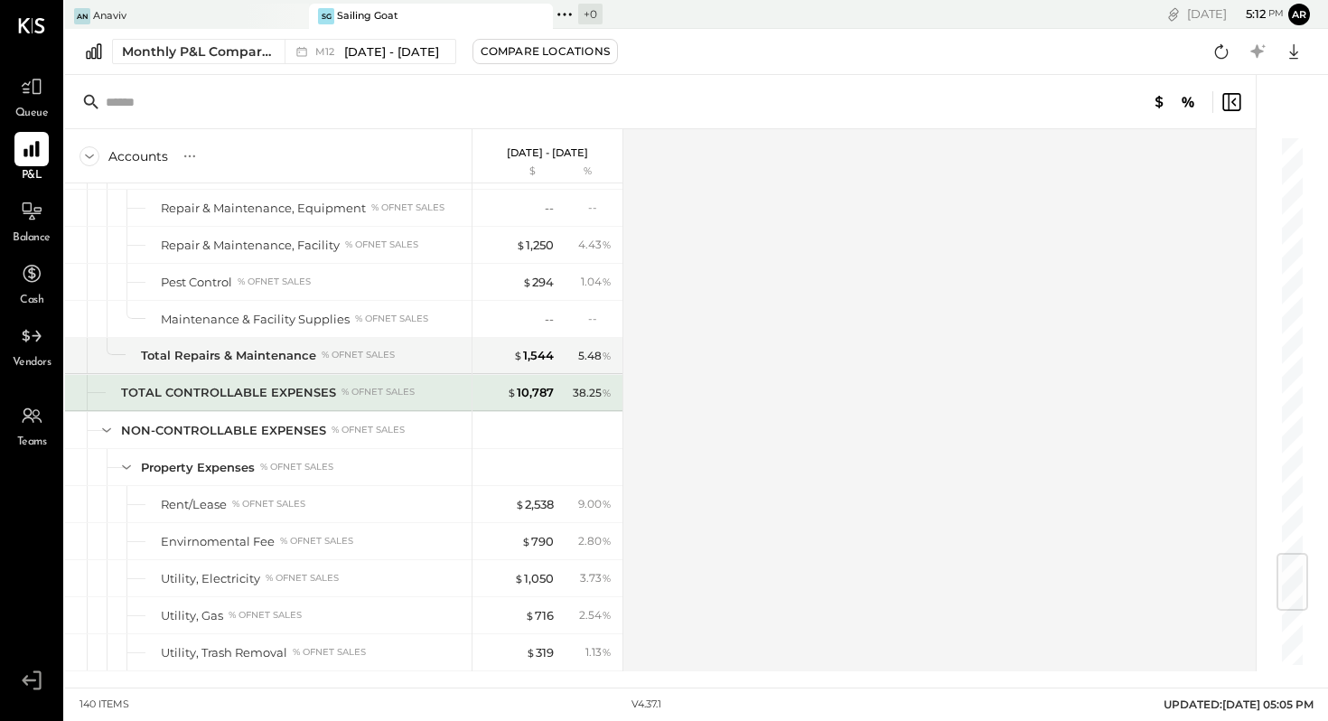
scroll to position [3492, 0]
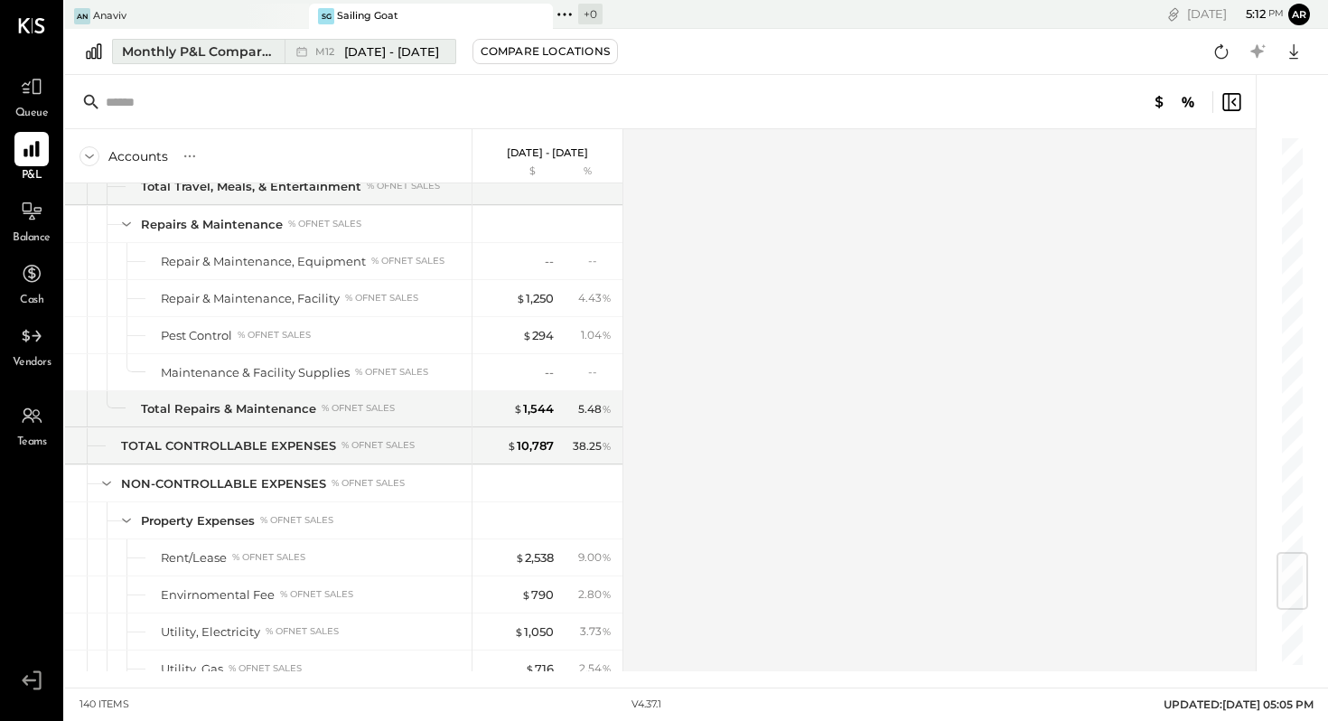
click at [365, 51] on span "[DATE] - [DATE]" at bounding box center [391, 51] width 95 height 17
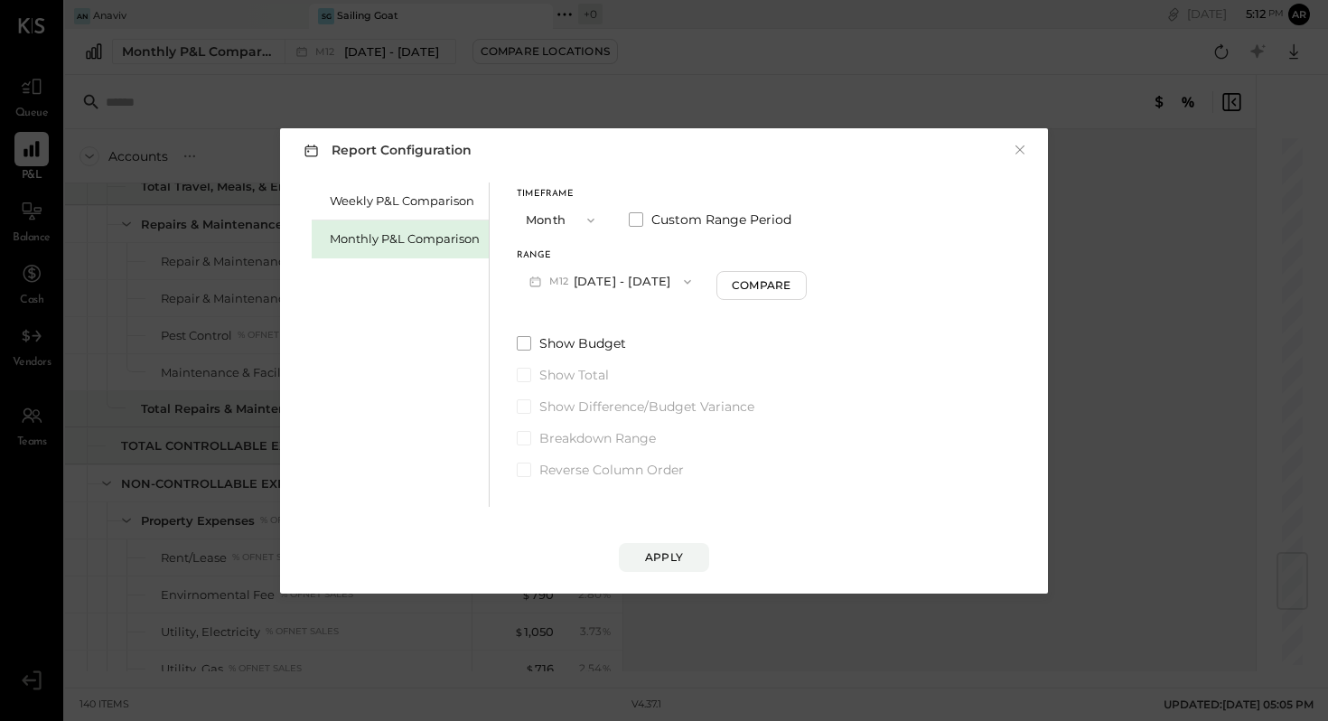
click at [627, 278] on button "M12 [DATE] - [DATE]" at bounding box center [610, 281] width 187 height 33
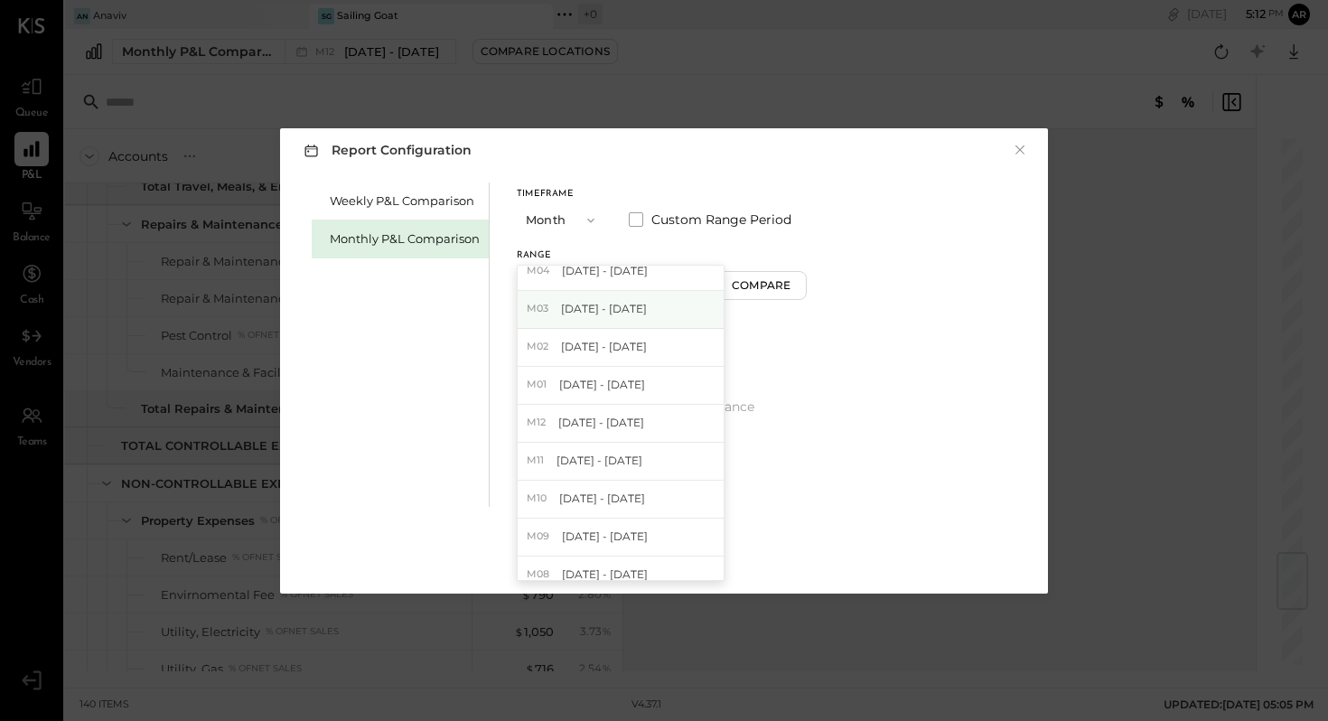
scroll to position [212, 0]
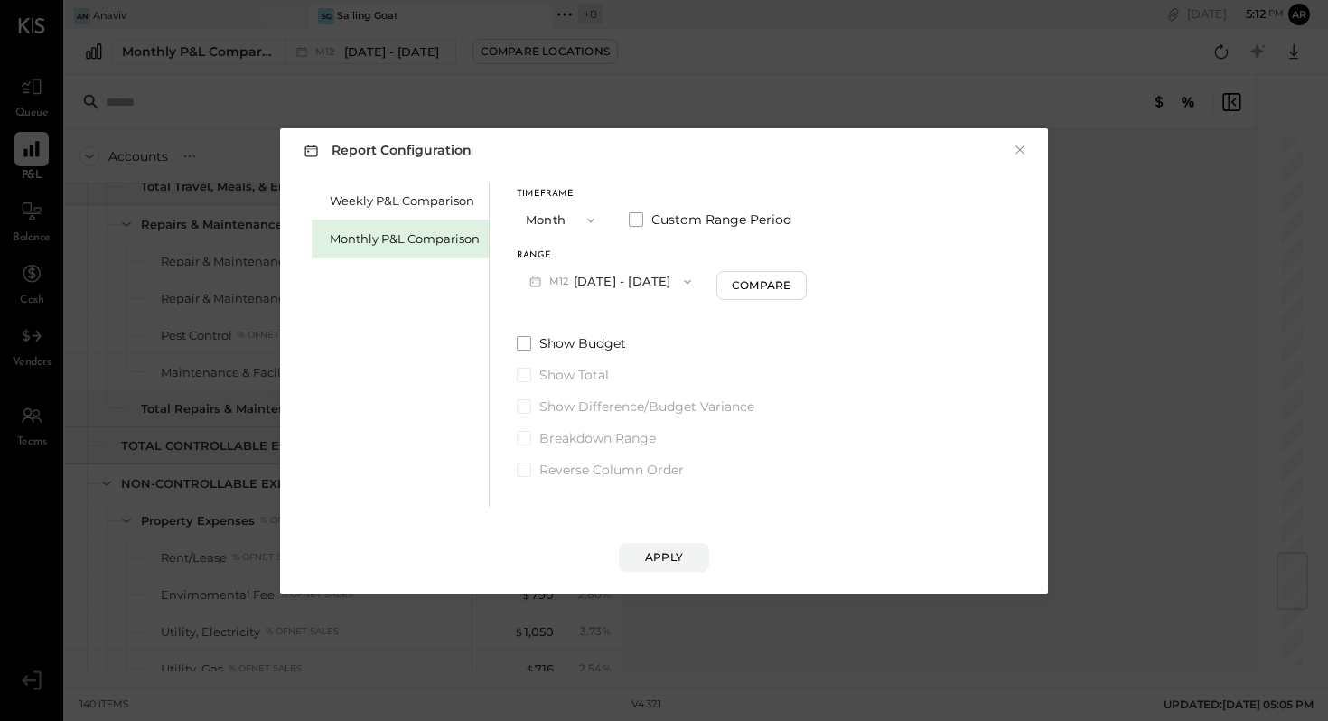
click at [940, 354] on div "Weekly P&L Comparison Monthly P&L Comparison Timeframe Month Custom Range Perio…" at bounding box center [664, 342] width 732 height 329
click at [611, 279] on button "M12 [DATE] - [DATE]" at bounding box center [610, 281] width 187 height 33
click at [589, 216] on icon "button" at bounding box center [591, 220] width 14 height 14
click at [547, 282] on span "YTD" at bounding box center [540, 284] width 18 height 12
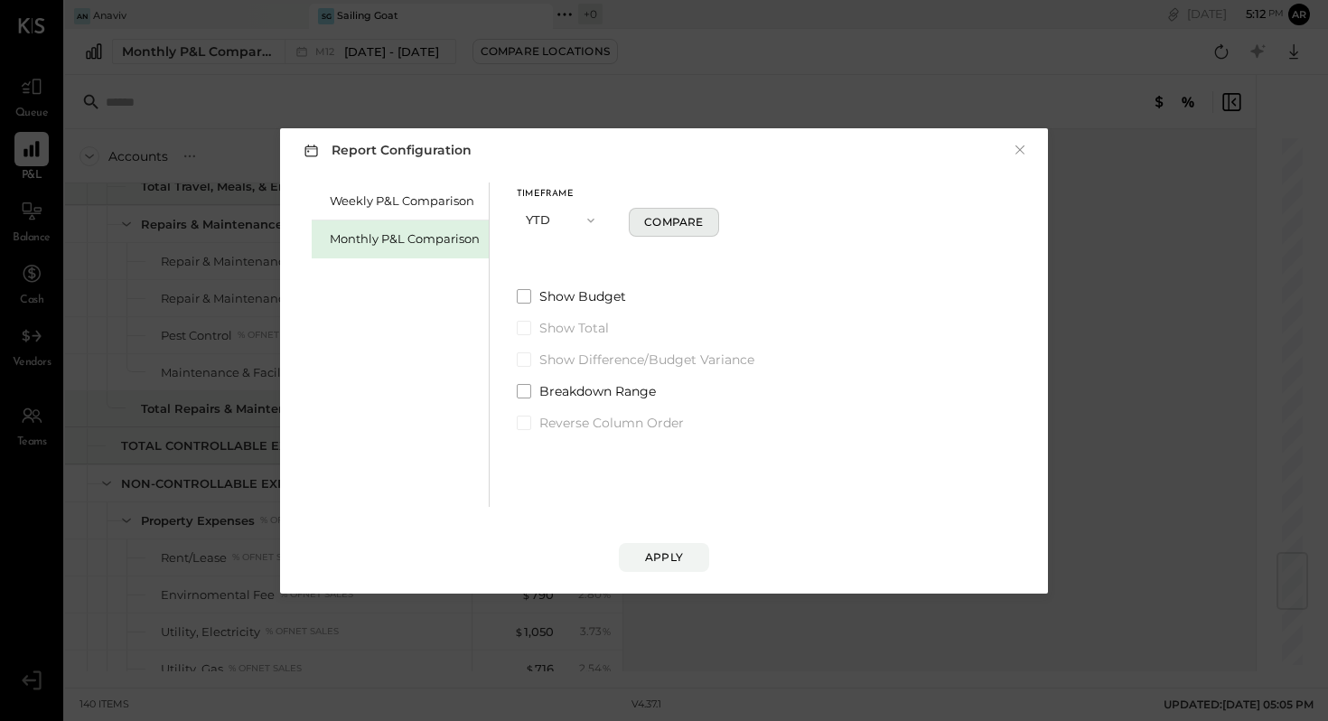
click at [670, 230] on button "Compare" at bounding box center [674, 222] width 90 height 29
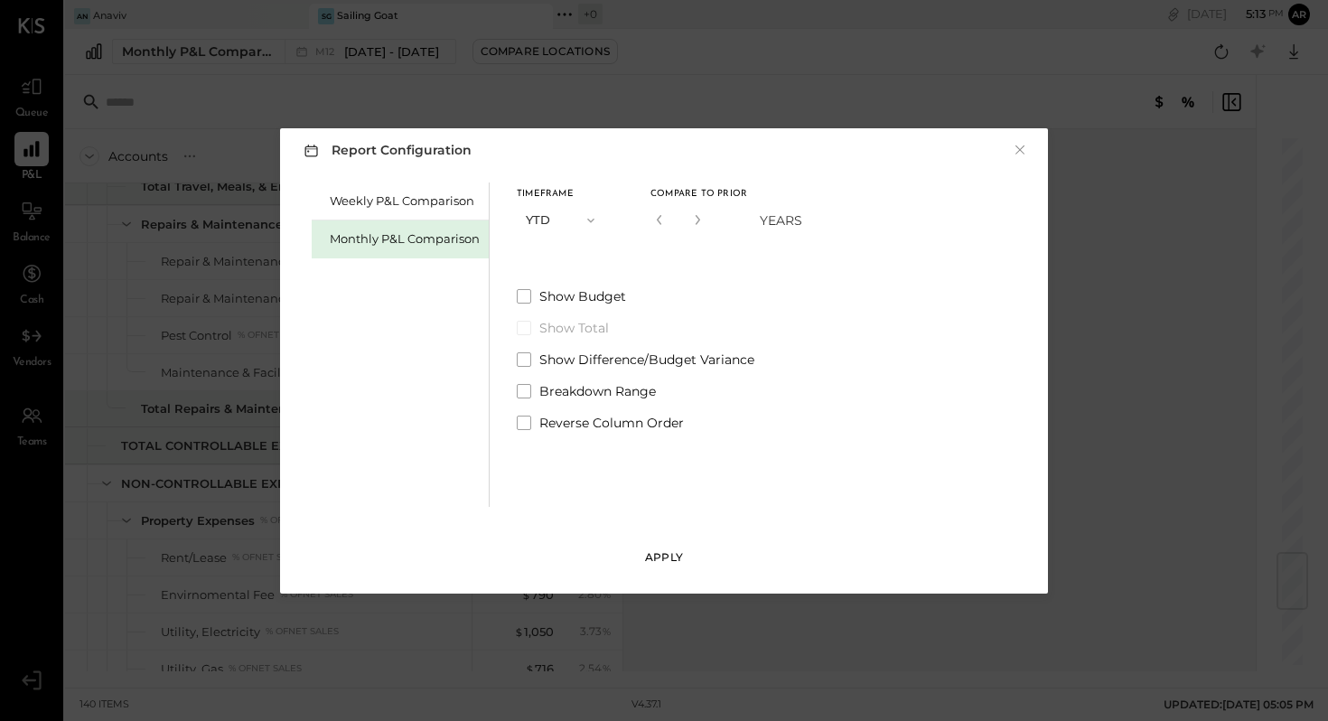
click at [673, 552] on div "Apply" at bounding box center [664, 556] width 38 height 15
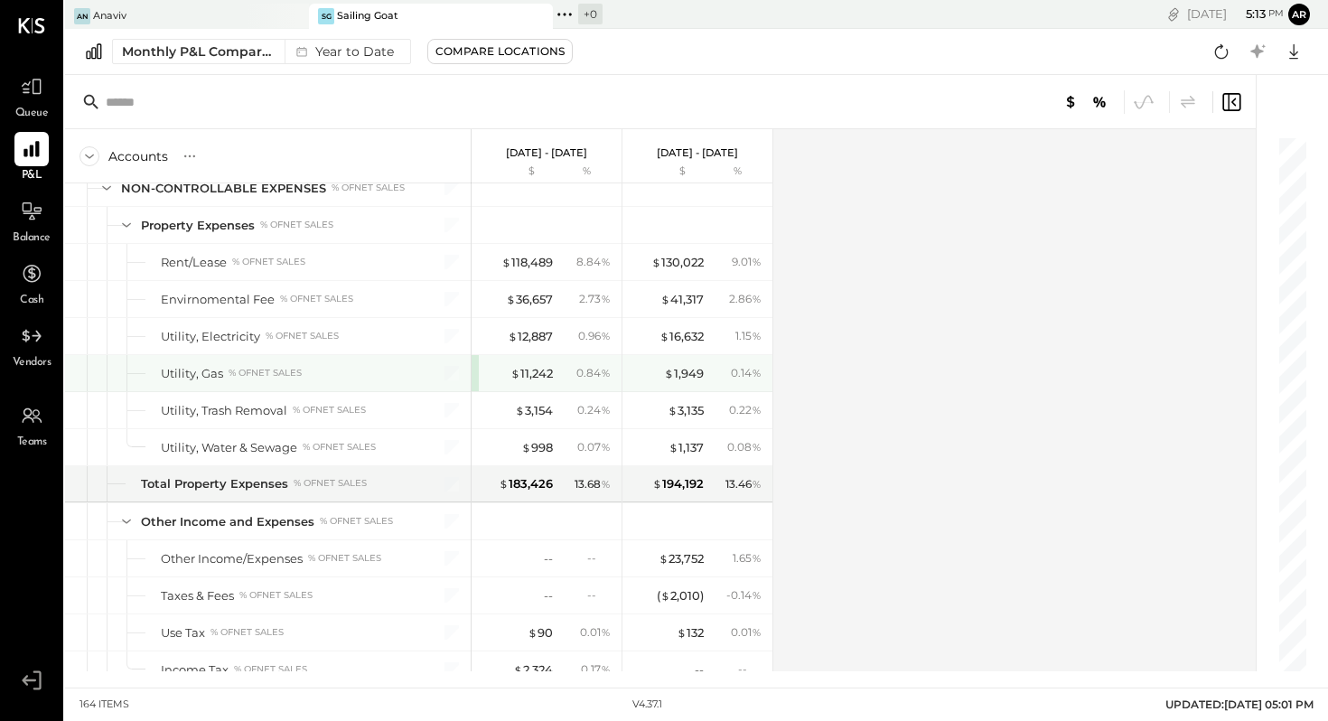
scroll to position [4849, 0]
